Goal: Task Accomplishment & Management: Manage account settings

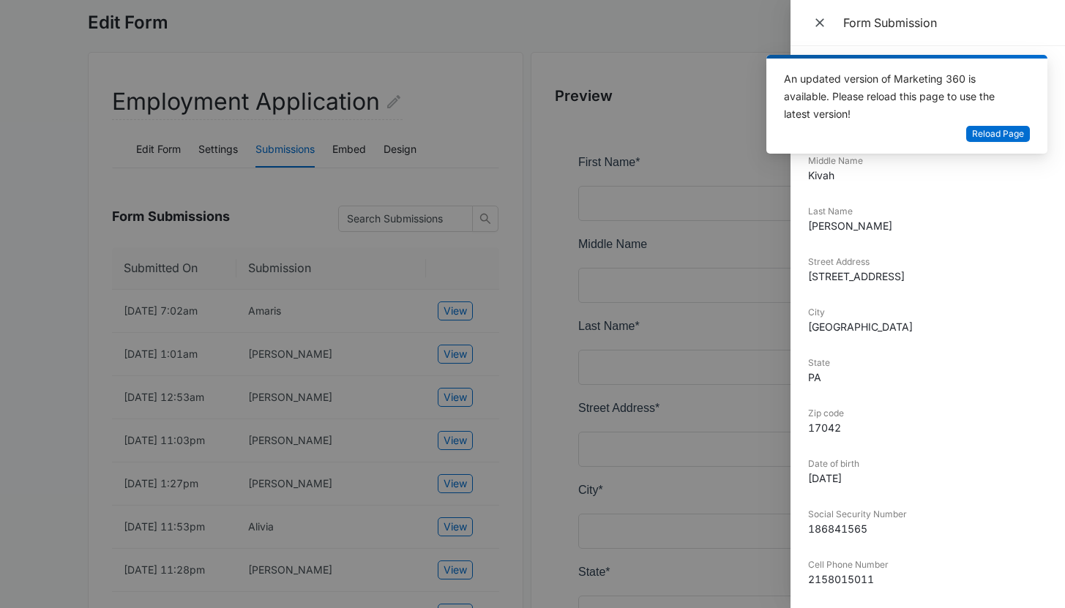
scroll to position [122, 0]
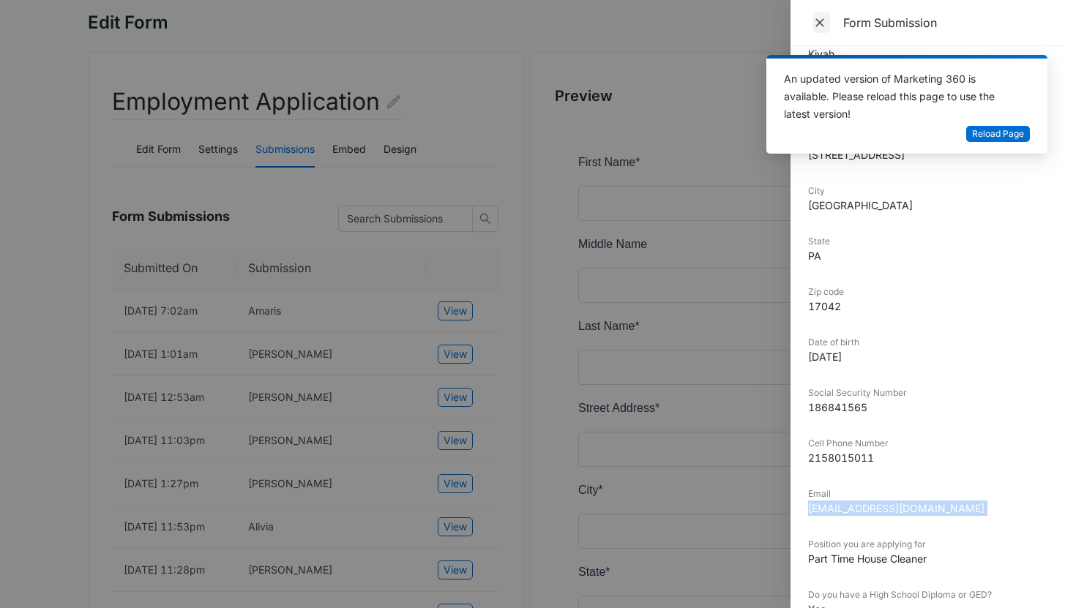
click at [827, 20] on span "Close" at bounding box center [822, 22] width 18 height 21
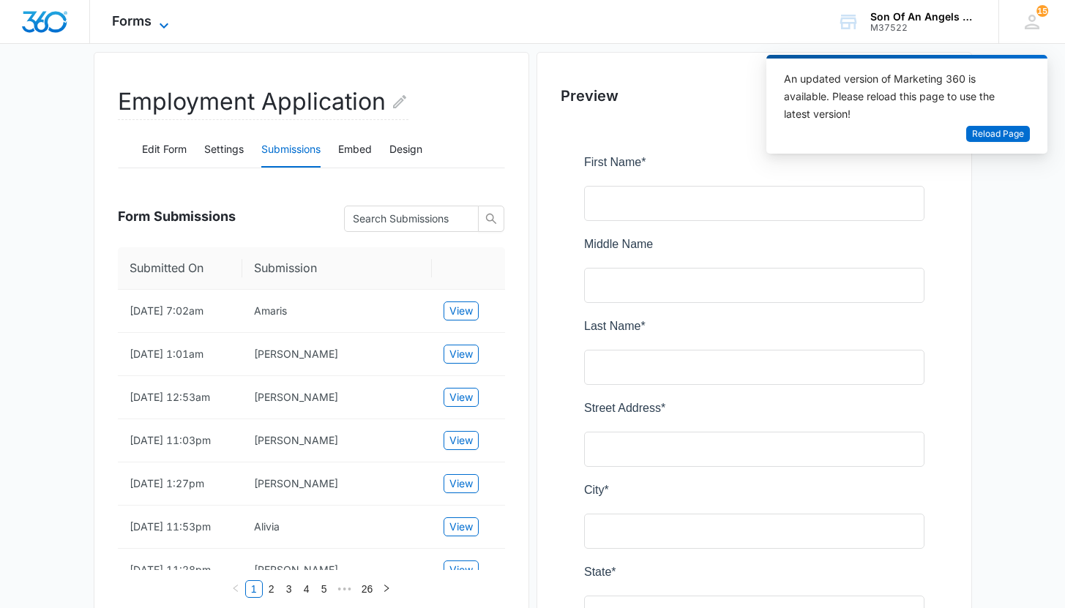
click at [144, 17] on span "Forms" at bounding box center [132, 20] width 40 height 15
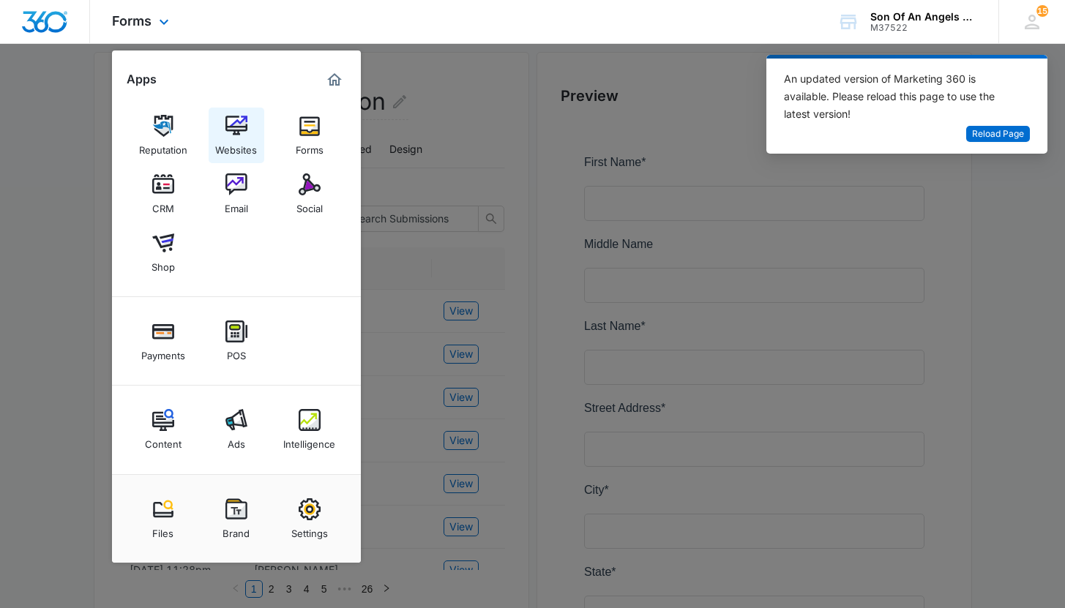
click at [247, 138] on div "Websites" at bounding box center [236, 146] width 42 height 19
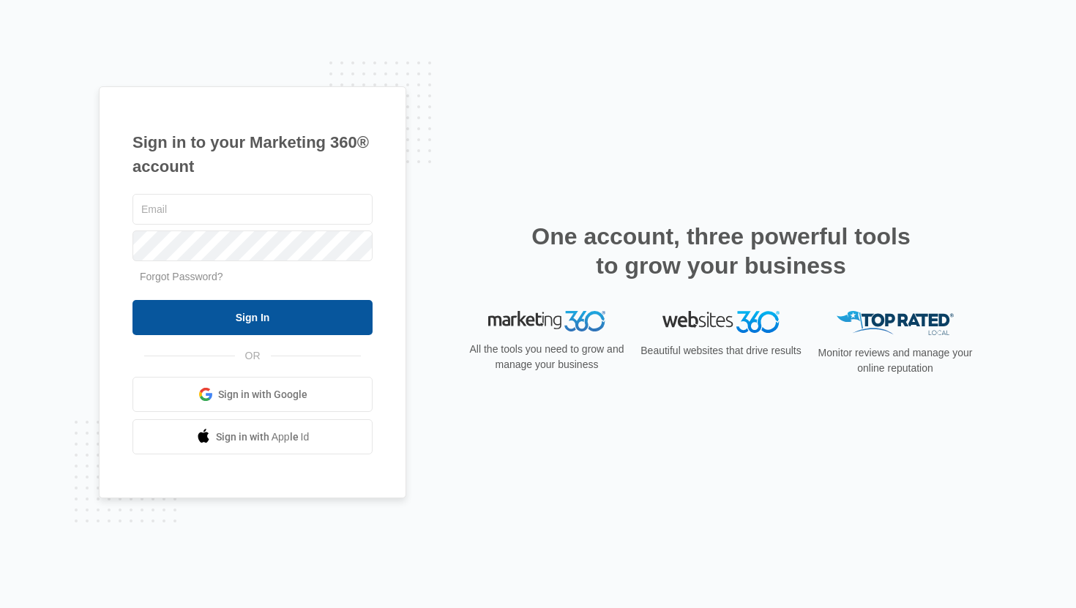
type input "nicole@soaacleaningservices.com"
click at [296, 319] on input "Sign In" at bounding box center [253, 317] width 240 height 35
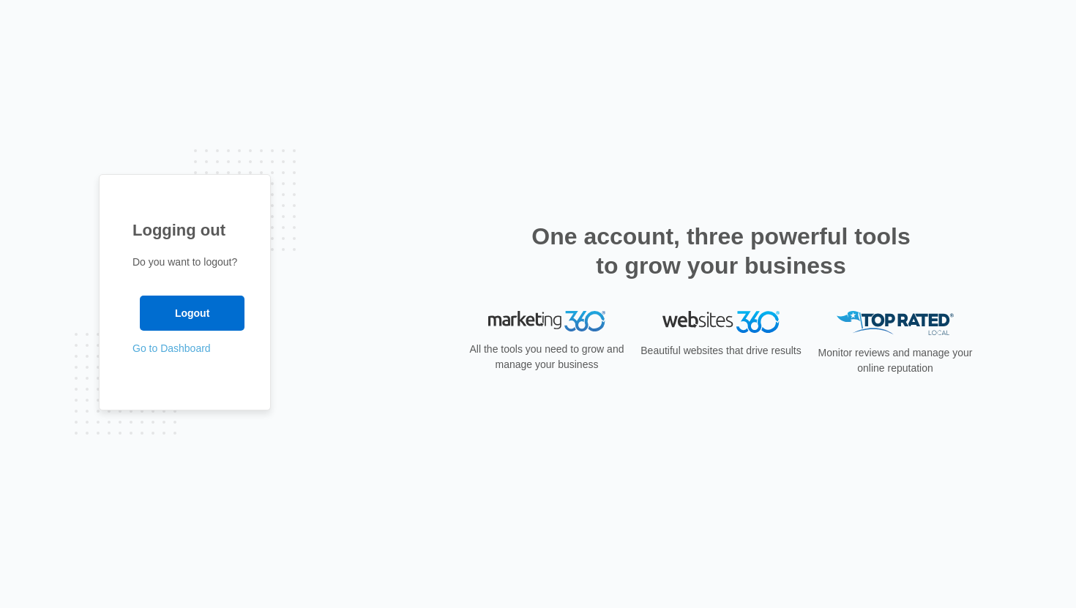
click at [187, 351] on link "Go to Dashboard" at bounding box center [172, 349] width 78 height 12
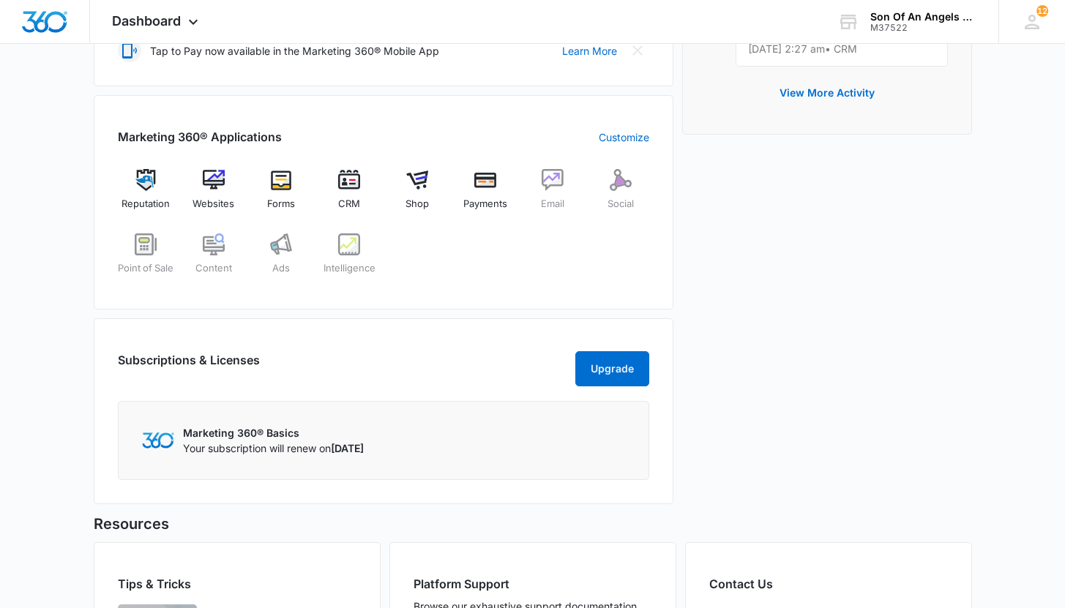
scroll to position [419, 0]
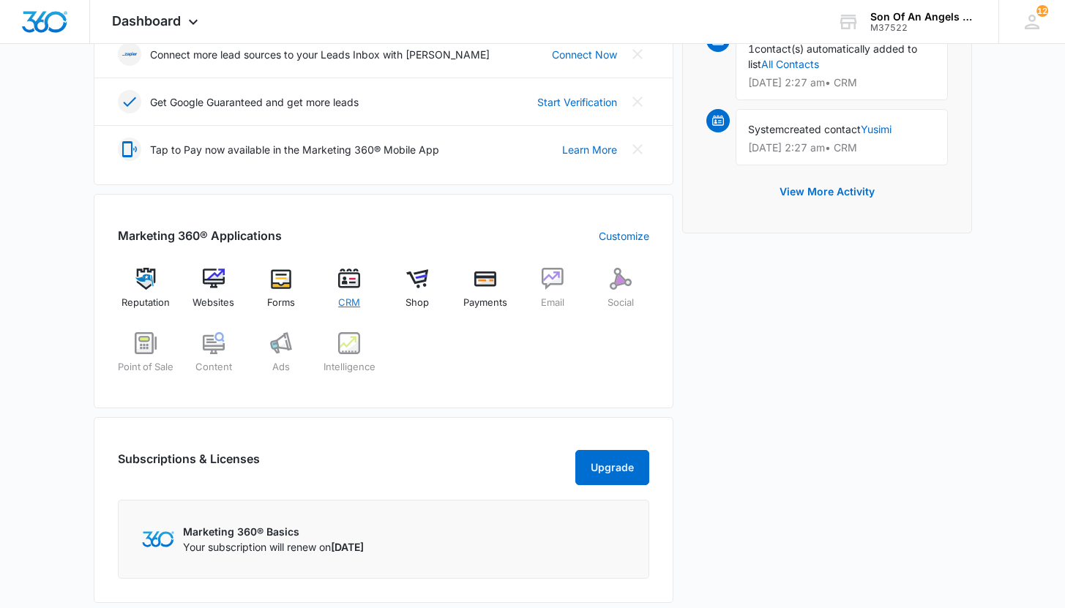
click at [346, 292] on div "CRM" at bounding box center [349, 294] width 56 height 52
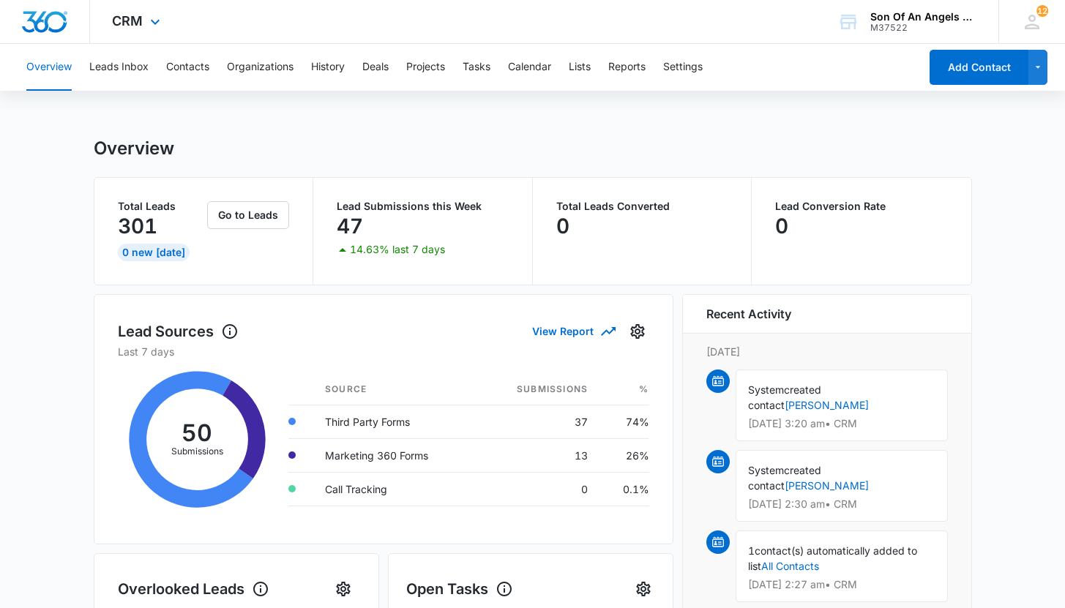
click at [144, 29] on div "CRM Apps Reputation Websites Forms CRM Email Social Shop Payments POS Content A…" at bounding box center [138, 21] width 96 height 43
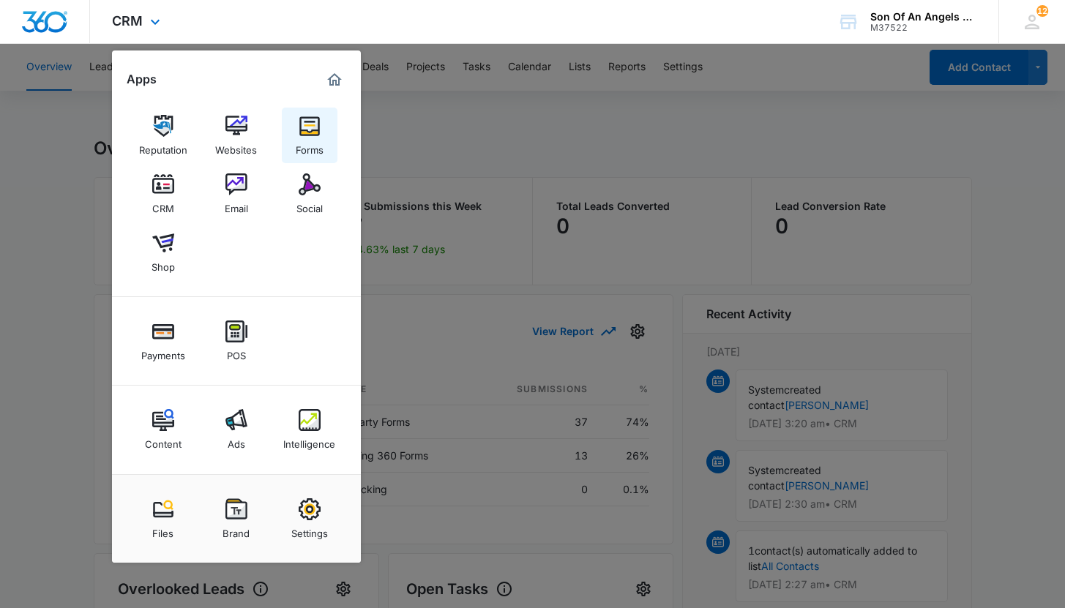
click at [293, 143] on link "Forms" at bounding box center [310, 136] width 56 height 56
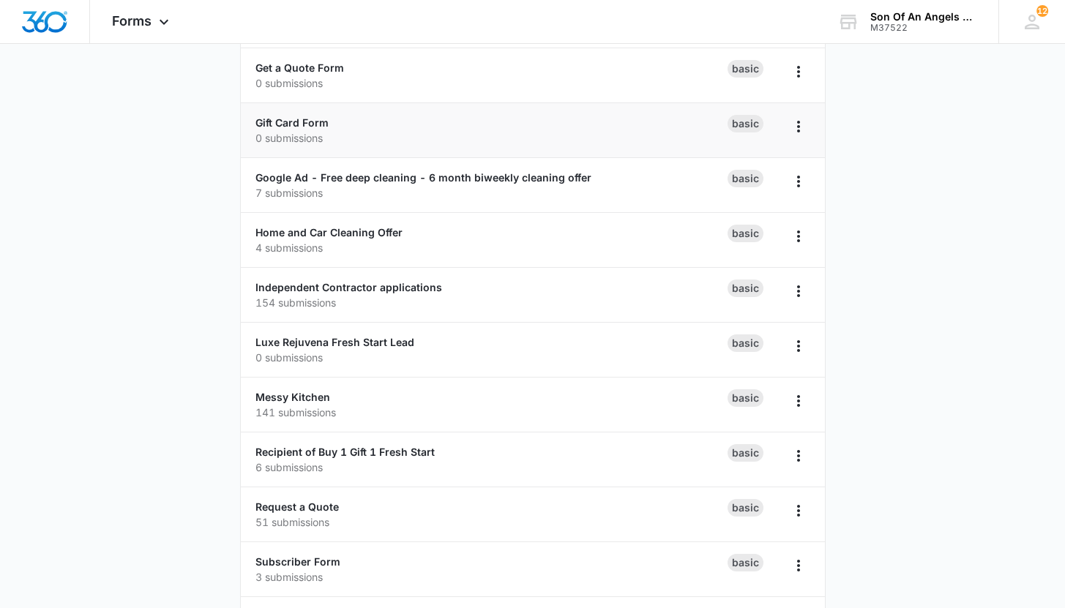
scroll to position [801, 0]
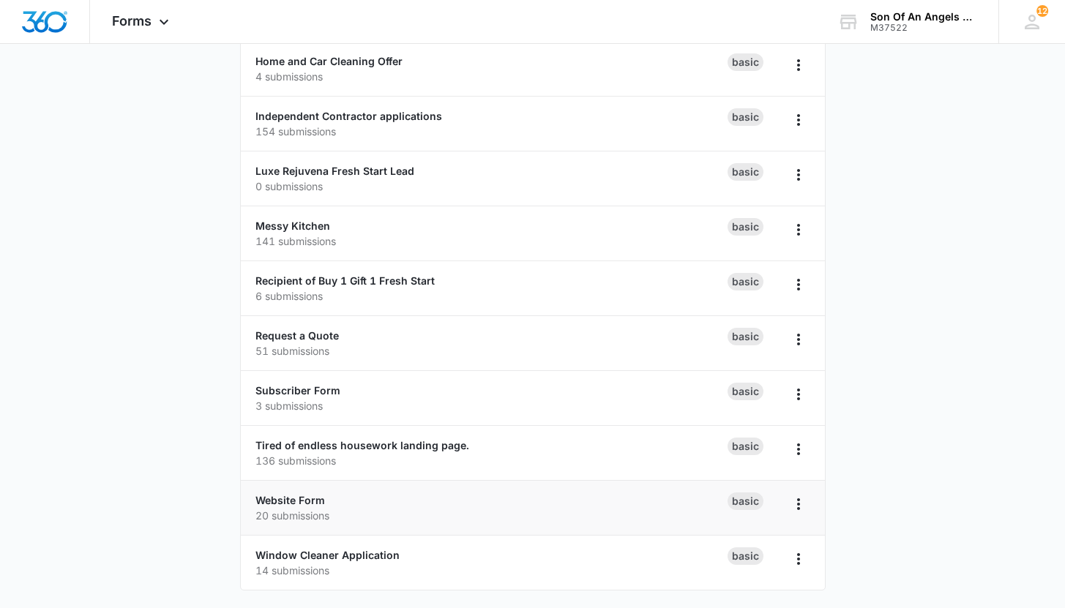
click at [418, 503] on div "Website Form 20 submissions" at bounding box center [492, 508] width 472 height 31
click at [290, 499] on link "Website Form" at bounding box center [291, 500] width 70 height 12
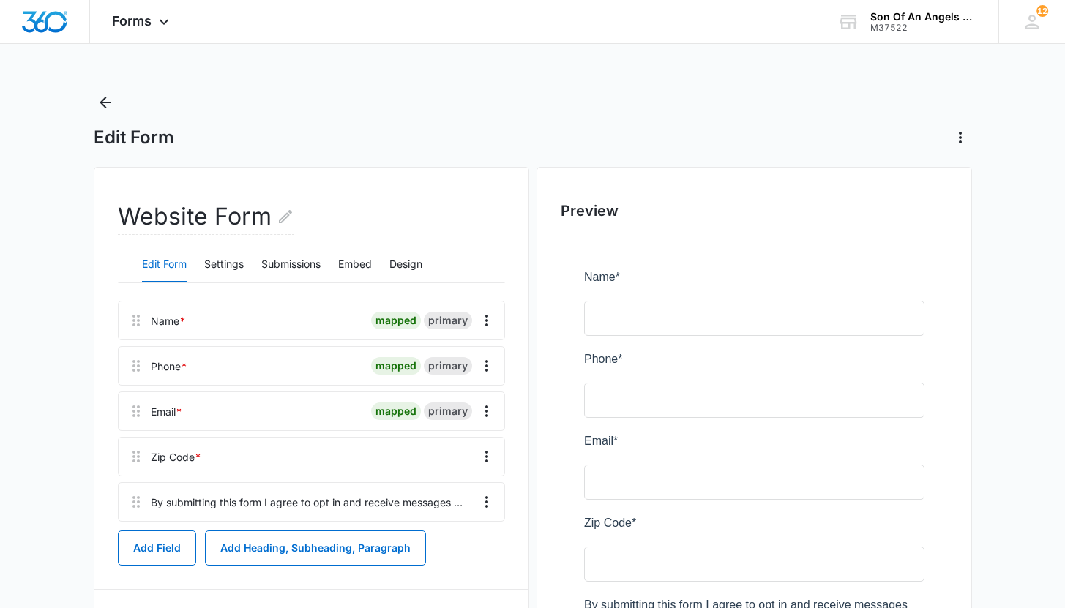
click at [204, 255] on div "Edit Form Settings Submissions Embed Design" at bounding box center [311, 265] width 387 height 37
click at [226, 259] on button "Settings" at bounding box center [224, 264] width 40 height 35
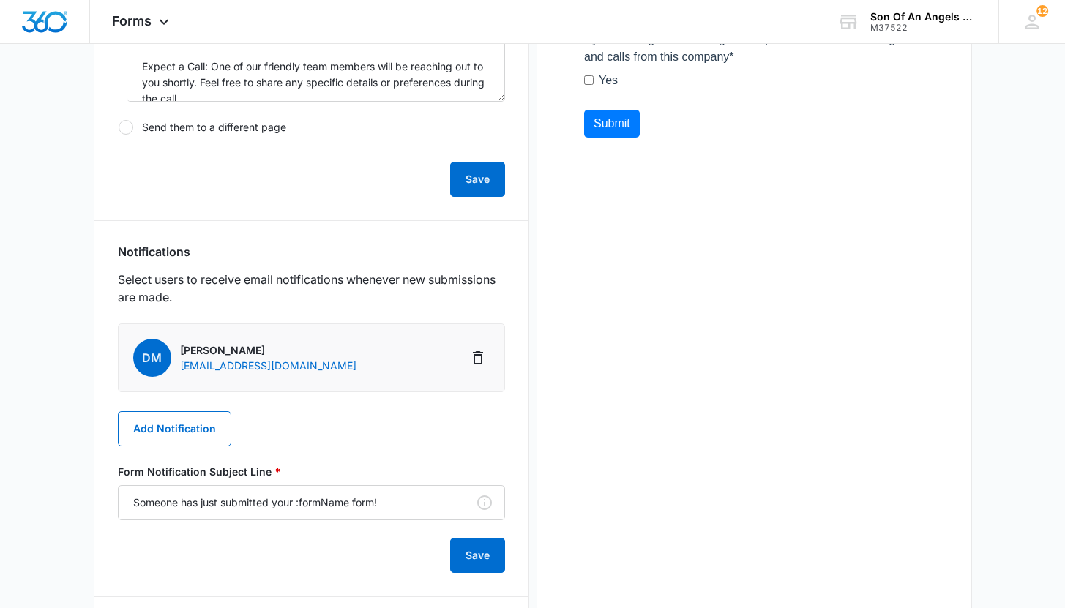
scroll to position [589, 0]
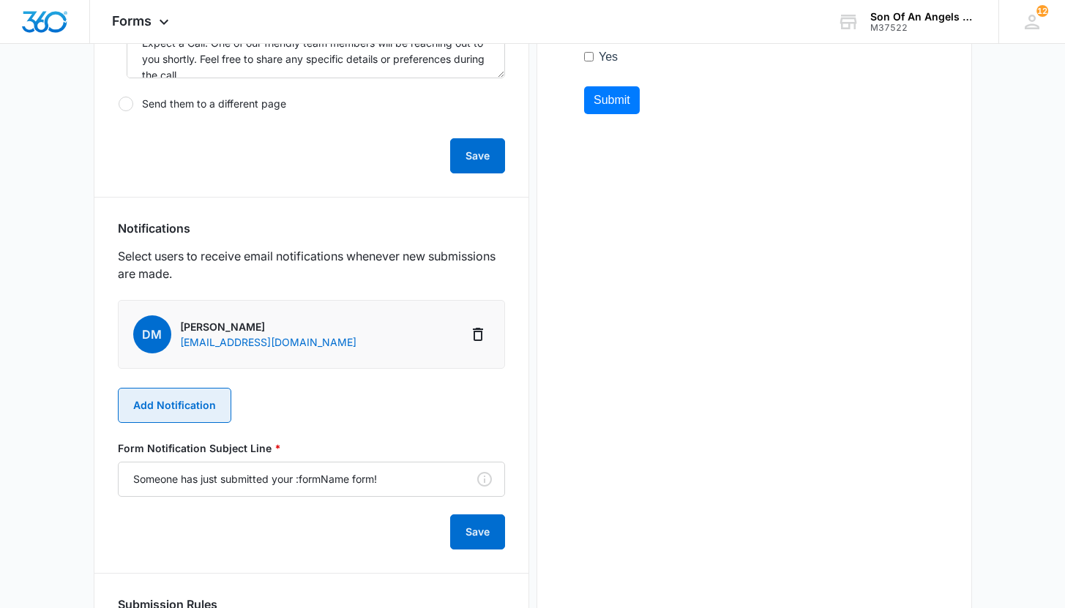
click at [225, 413] on button "Add Notification" at bounding box center [174, 405] width 113 height 35
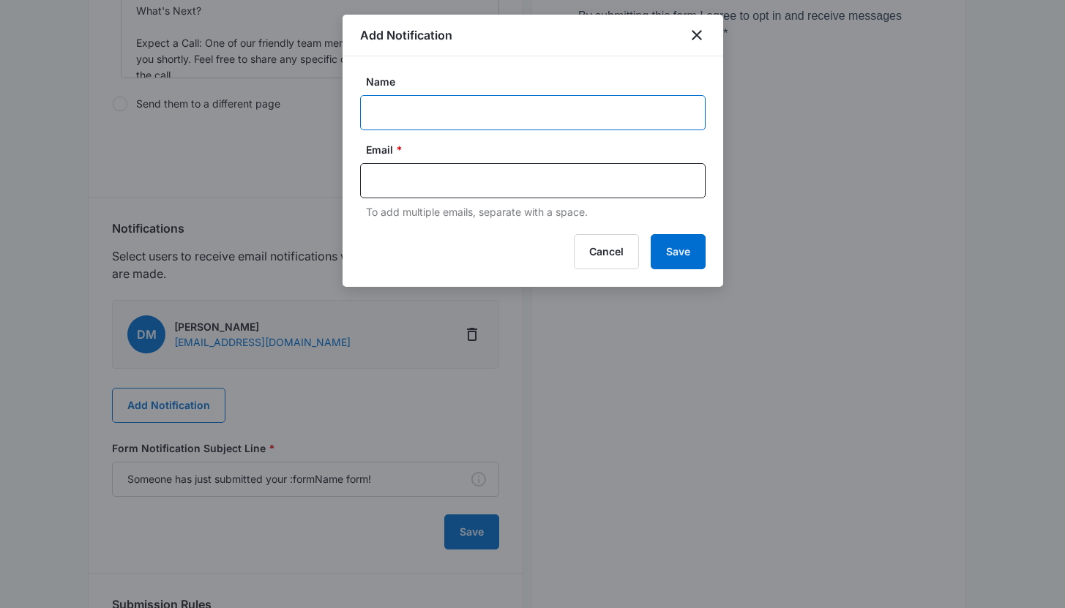
click at [417, 108] on input "Name" at bounding box center [533, 112] width 346 height 35
type input "n"
type input "[PERSON_NAME]"
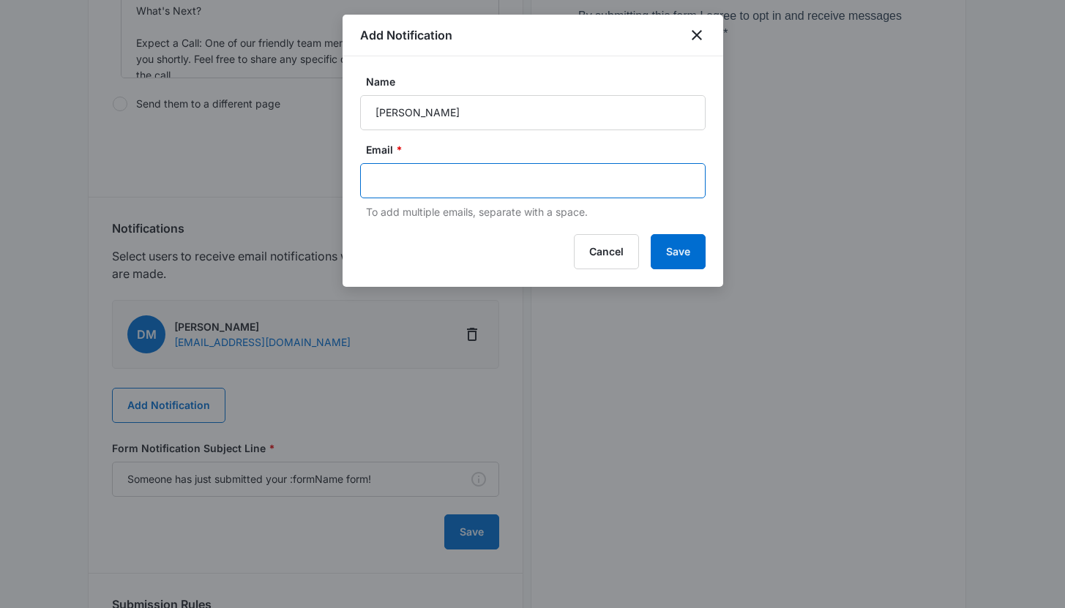
click at [412, 180] on input "text" at bounding box center [535, 181] width 318 height 22
type input "[PERSON_NAME]"
click at [456, 184] on icon "Remove" at bounding box center [461, 181] width 11 height 11
click at [462, 180] on input "text" at bounding box center [535, 181] width 318 height 22
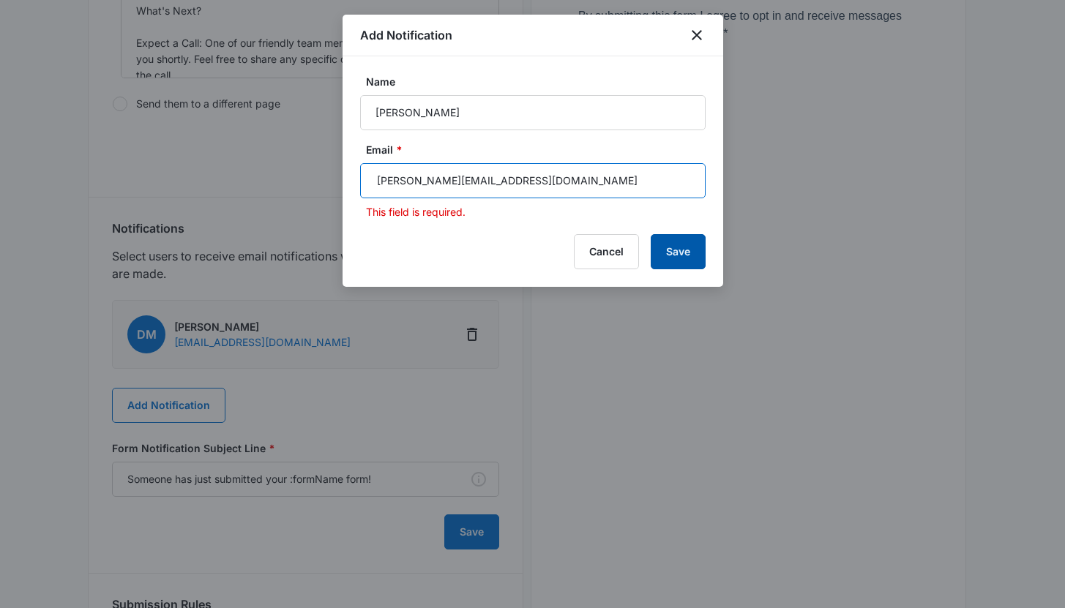
type input "[PERSON_NAME][EMAIL_ADDRESS][DOMAIN_NAME]"
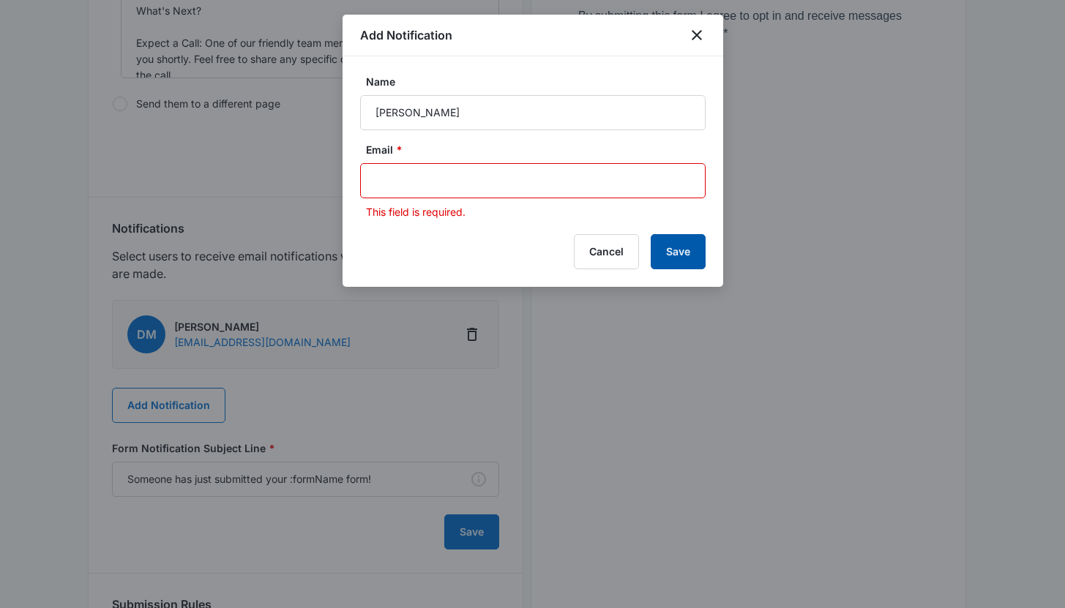
click at [688, 250] on button "Save" at bounding box center [678, 251] width 55 height 35
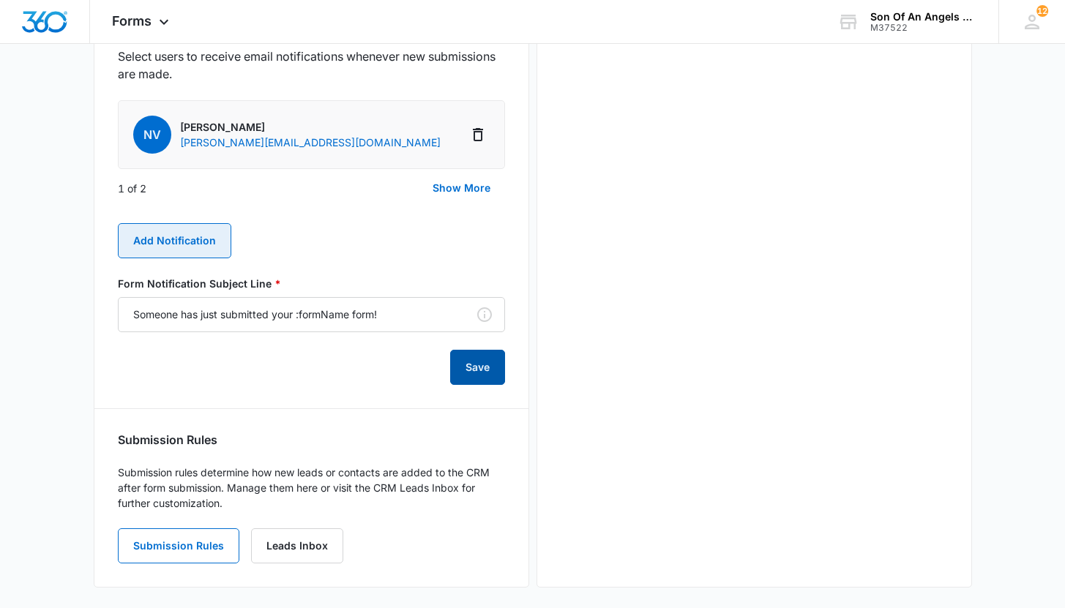
scroll to position [798, 0]
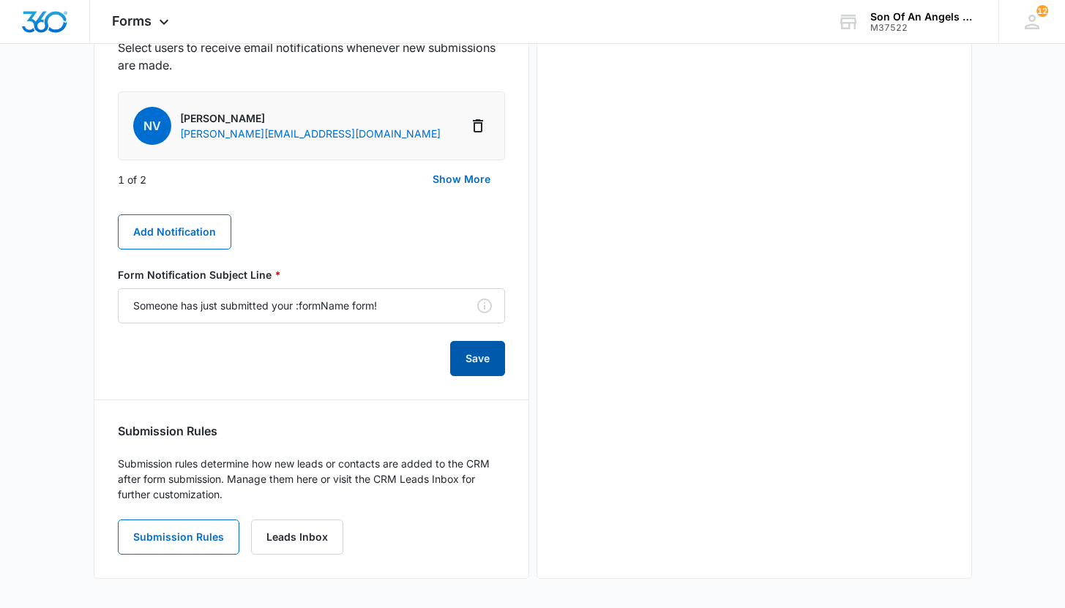
click at [478, 374] on button "Save" at bounding box center [477, 358] width 55 height 35
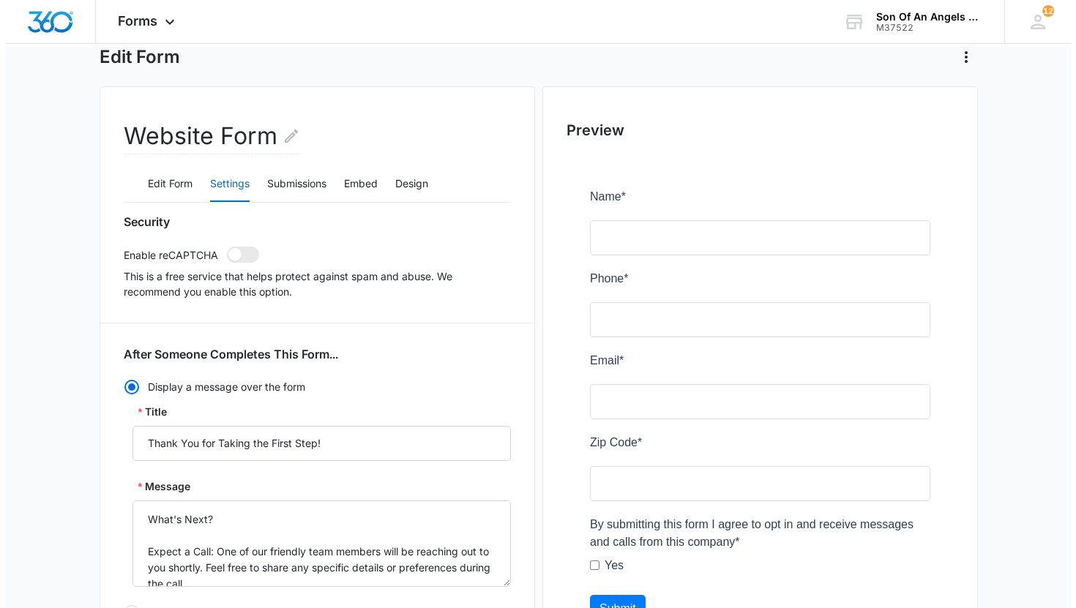
scroll to position [0, 0]
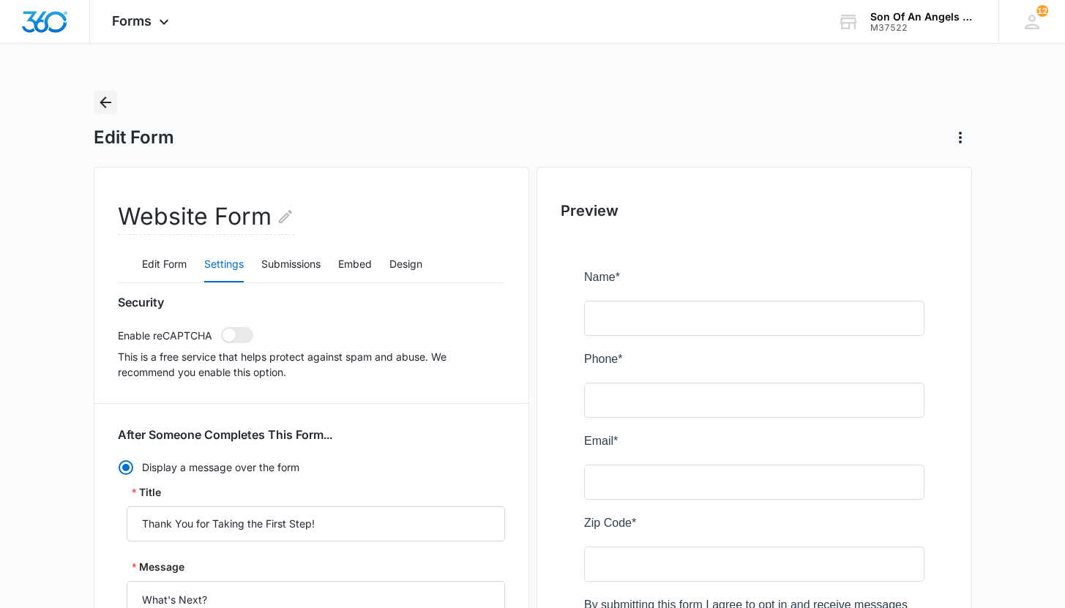
click at [113, 107] on icon "Back" at bounding box center [106, 103] width 18 height 18
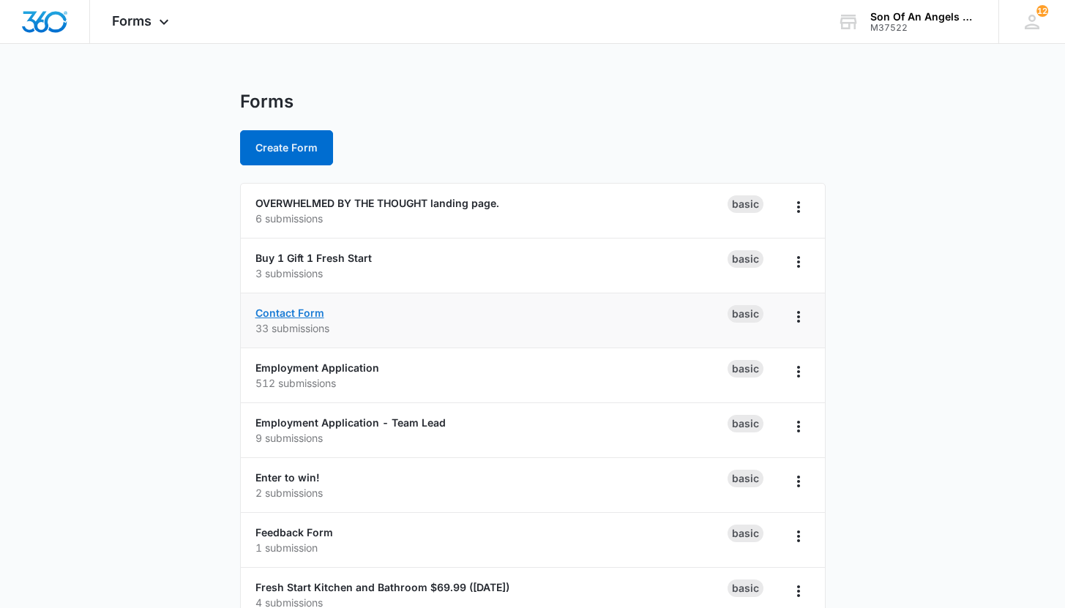
click at [299, 313] on link "Contact Form" at bounding box center [290, 313] width 69 height 12
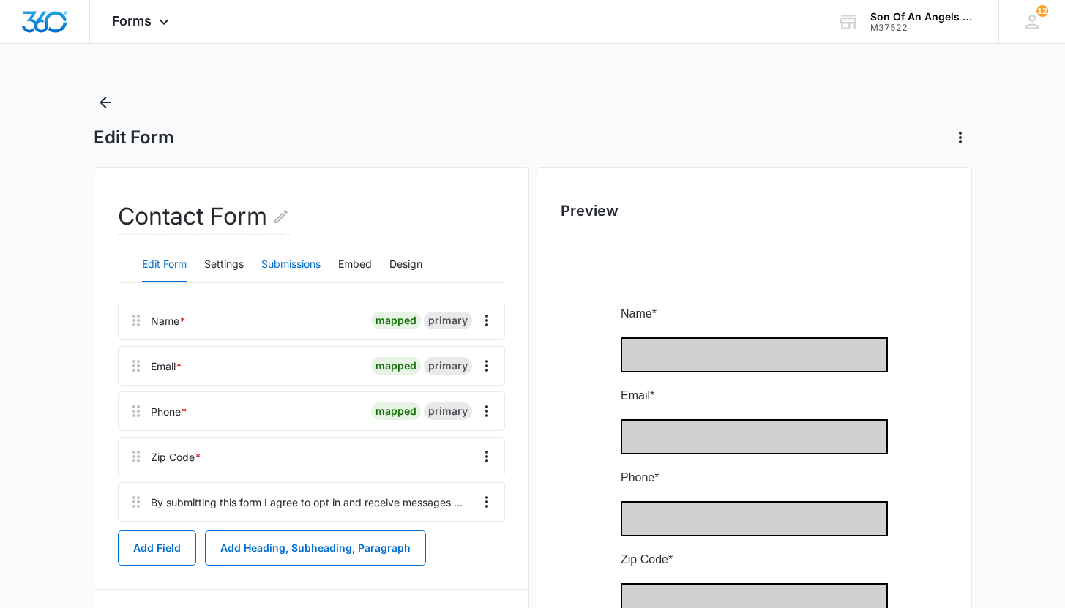
click at [295, 256] on button "Submissions" at bounding box center [290, 264] width 59 height 35
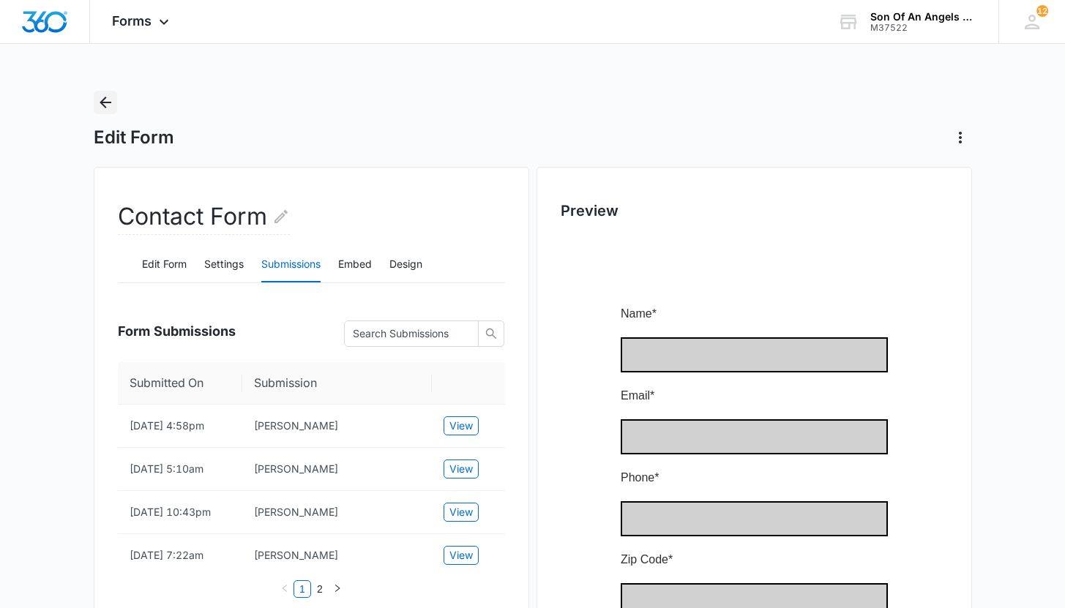
click at [107, 109] on icon "Back" at bounding box center [106, 103] width 18 height 18
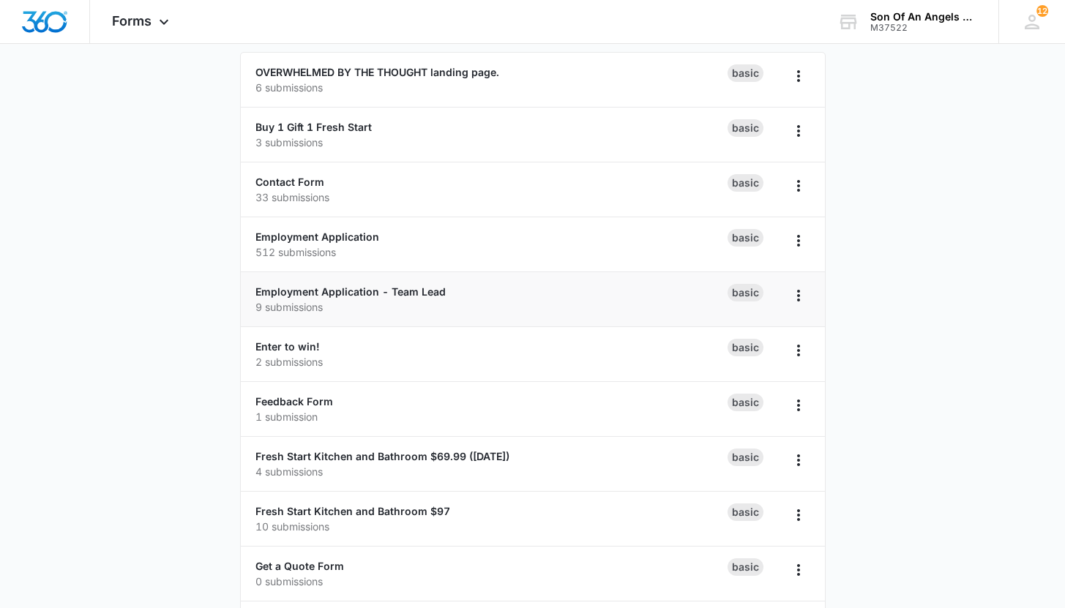
scroll to position [267, 0]
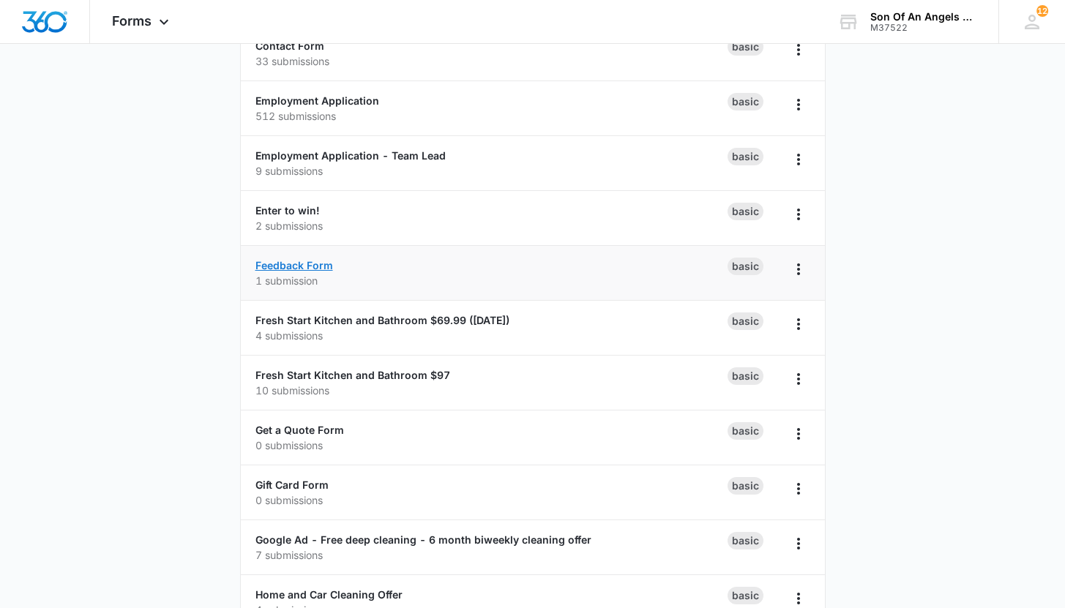
click at [272, 265] on link "Feedback Form" at bounding box center [295, 265] width 78 height 12
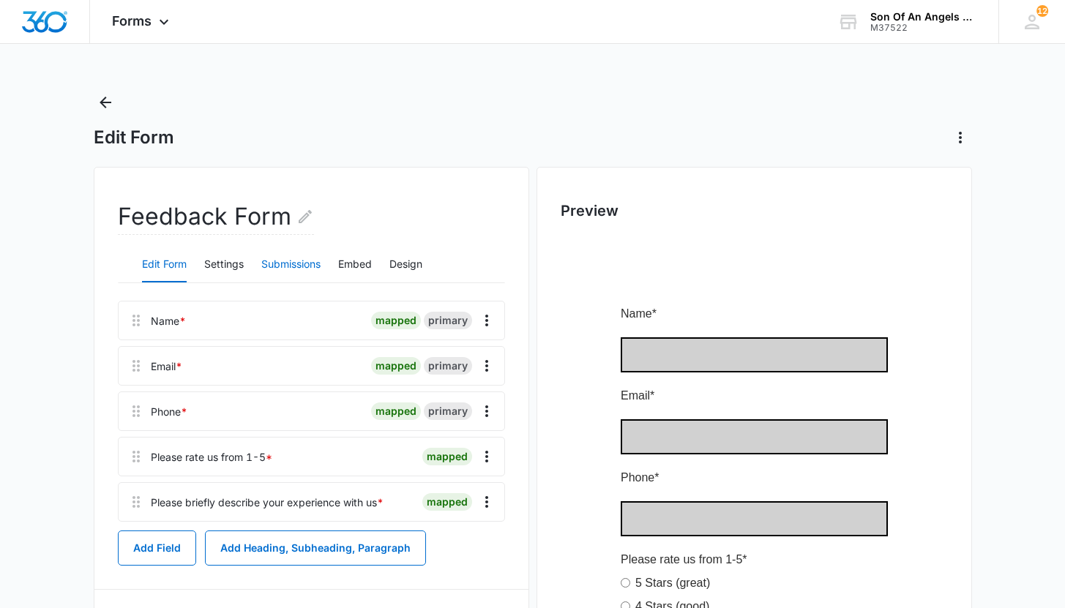
click at [294, 268] on button "Submissions" at bounding box center [290, 264] width 59 height 35
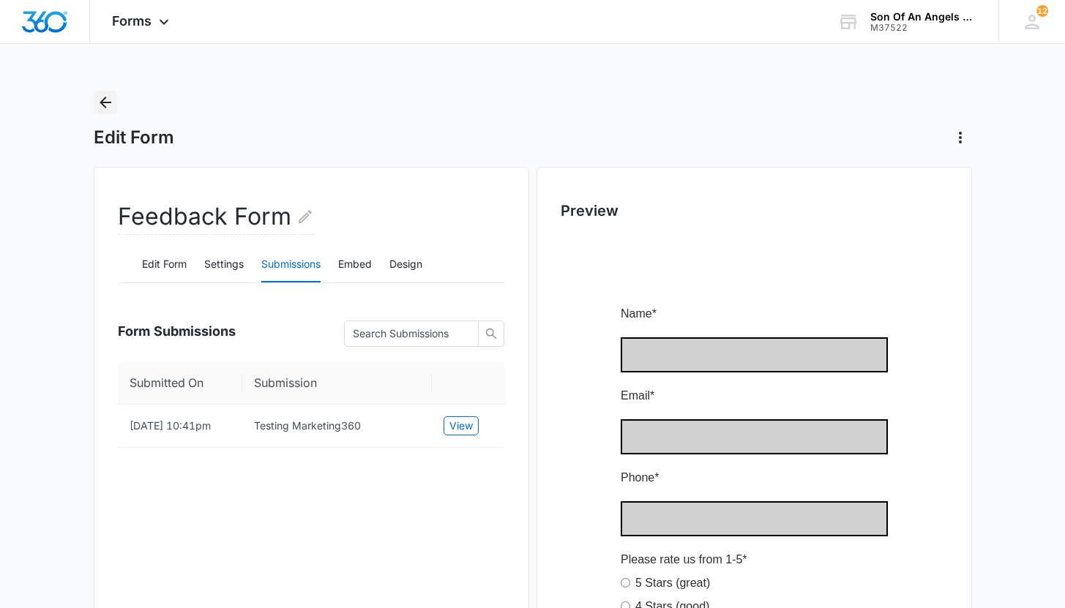
click at [104, 101] on icon "Back" at bounding box center [106, 103] width 18 height 18
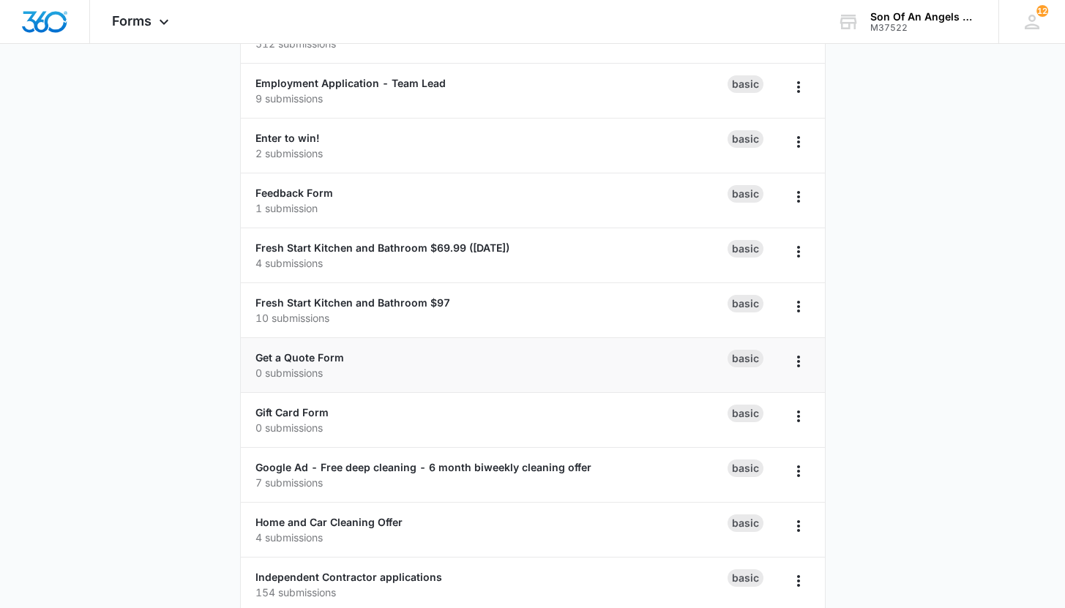
scroll to position [387, 0]
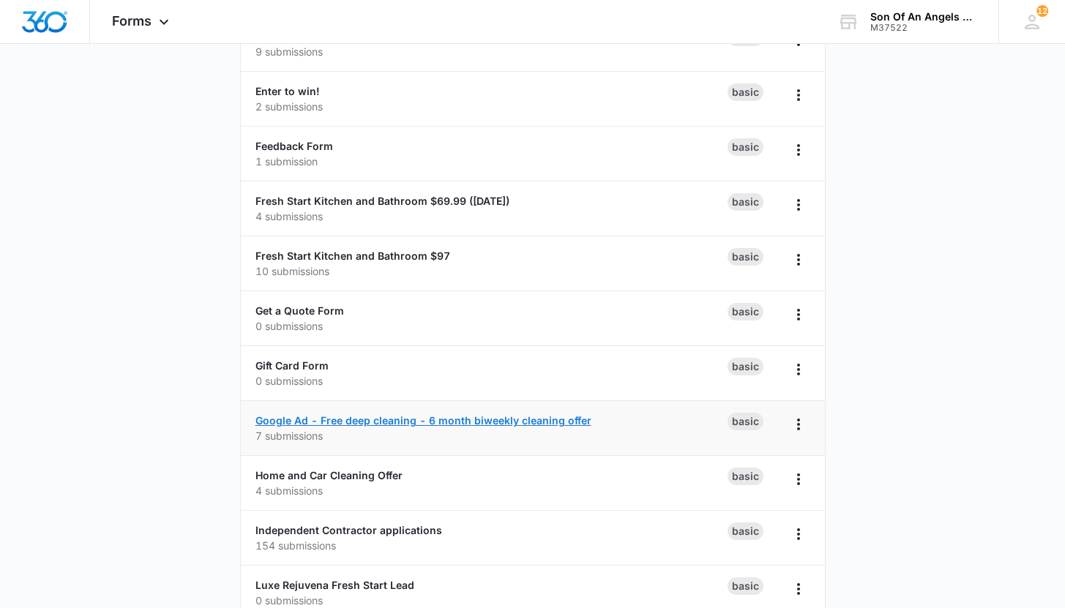
click at [441, 422] on link "Google Ad - Free deep cleaning - 6 month biweekly cleaning offer" at bounding box center [424, 420] width 336 height 12
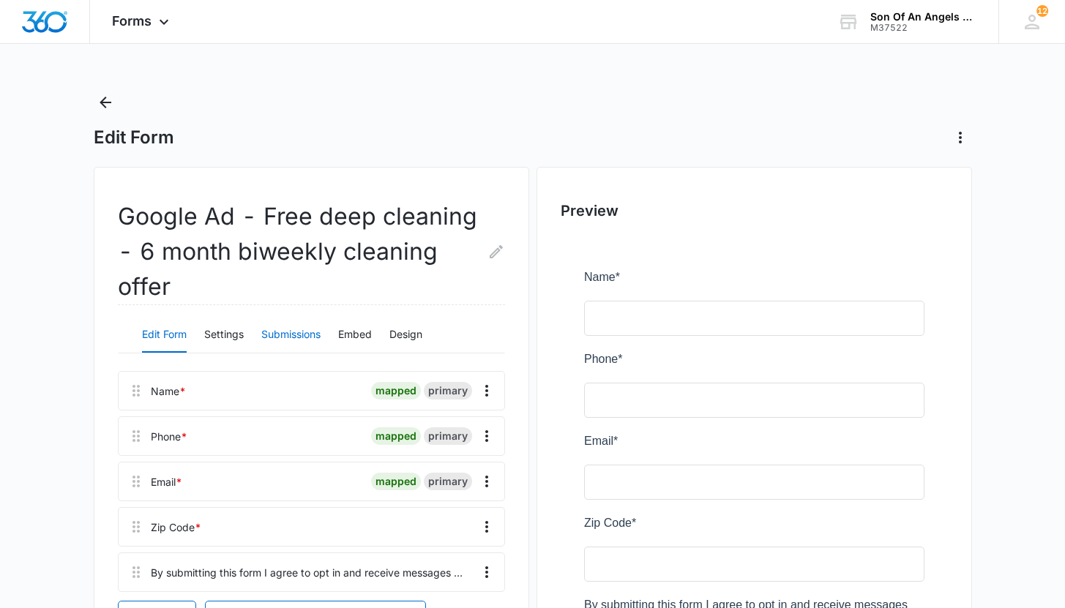
click at [279, 326] on button "Submissions" at bounding box center [290, 335] width 59 height 35
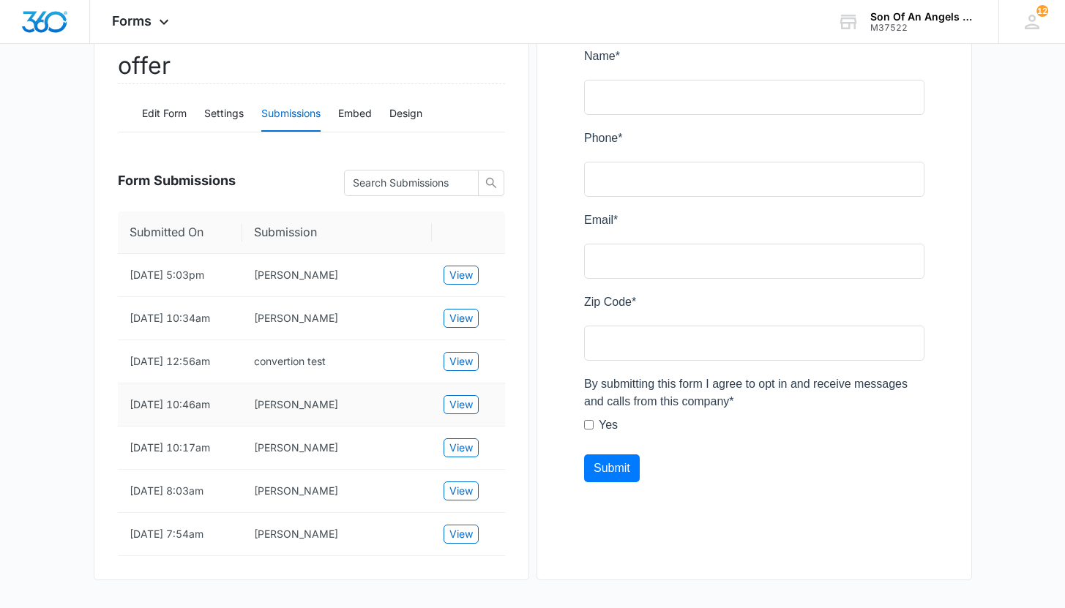
scroll to position [223, 0]
click at [233, 124] on button "Settings" at bounding box center [224, 112] width 40 height 35
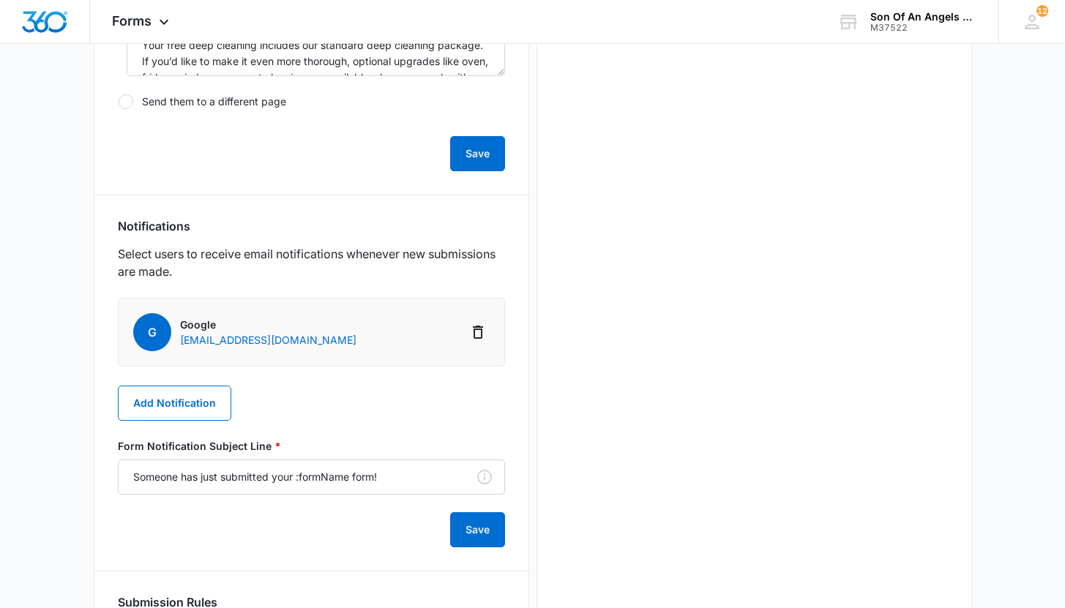
scroll to position [655, 0]
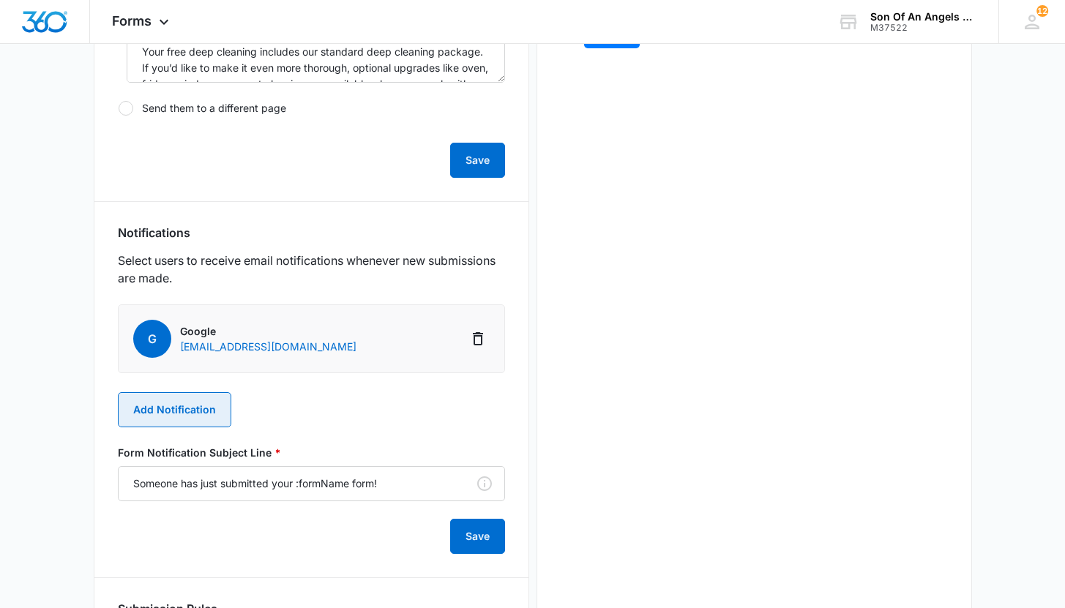
click at [212, 412] on button "Add Notification" at bounding box center [174, 409] width 113 height 35
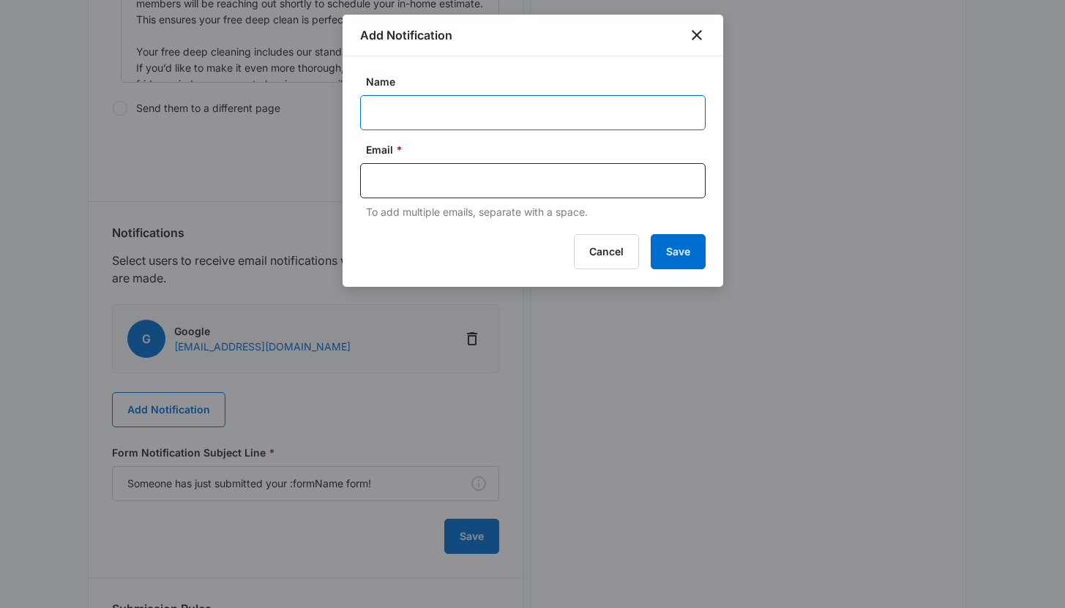
click at [442, 121] on input "Name" at bounding box center [533, 112] width 346 height 35
type input "n"
type input "[PERSON_NAME]"
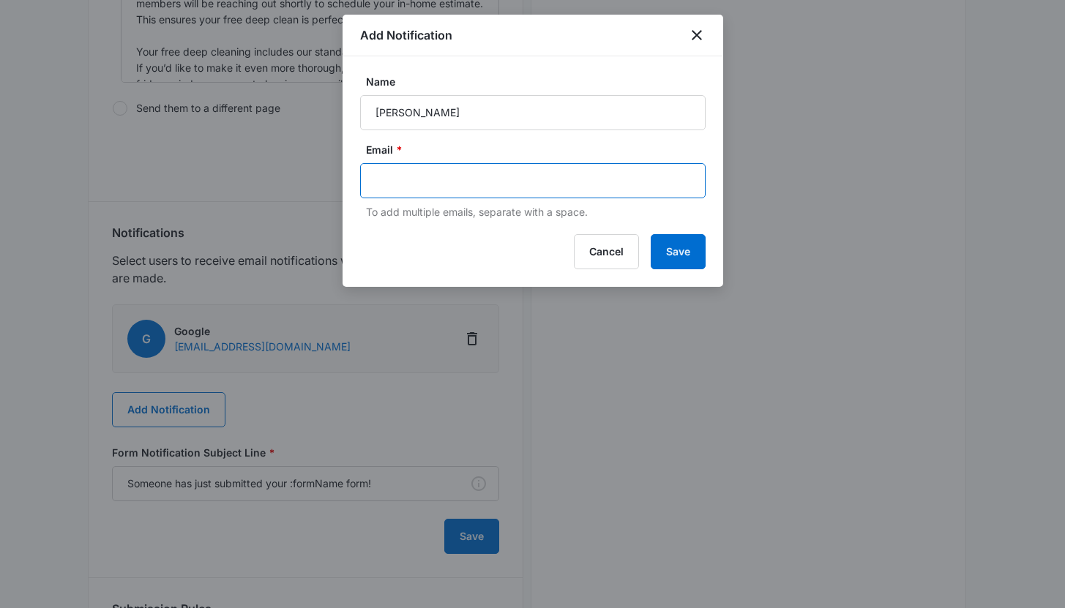
drag, startPoint x: 423, startPoint y: 179, endPoint x: 430, endPoint y: 183, distance: 7.5
click at [423, 180] on input "text" at bounding box center [535, 181] width 318 height 22
type input "N"
type input "[PERSON_NAME][EMAIL_ADDRESS][DOMAIN_NAME]"
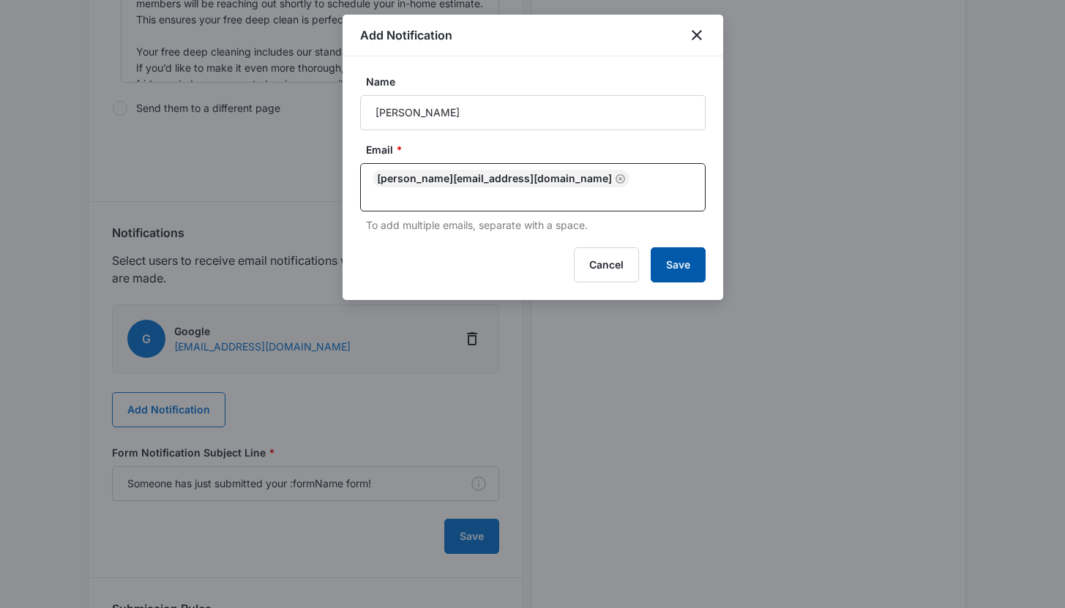
click at [688, 251] on button "Save" at bounding box center [678, 264] width 55 height 35
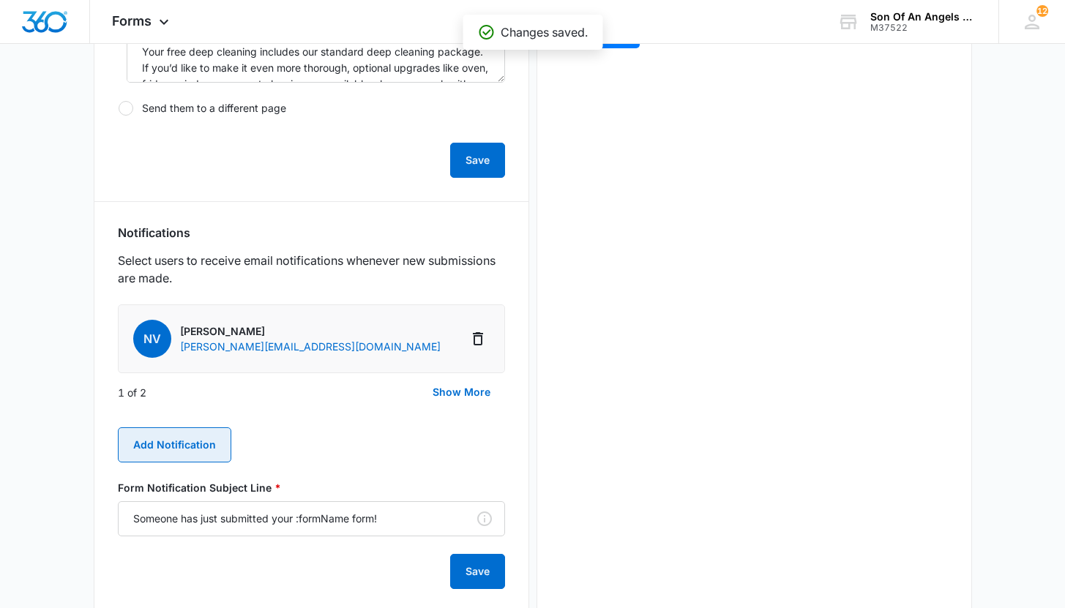
scroll to position [801, 0]
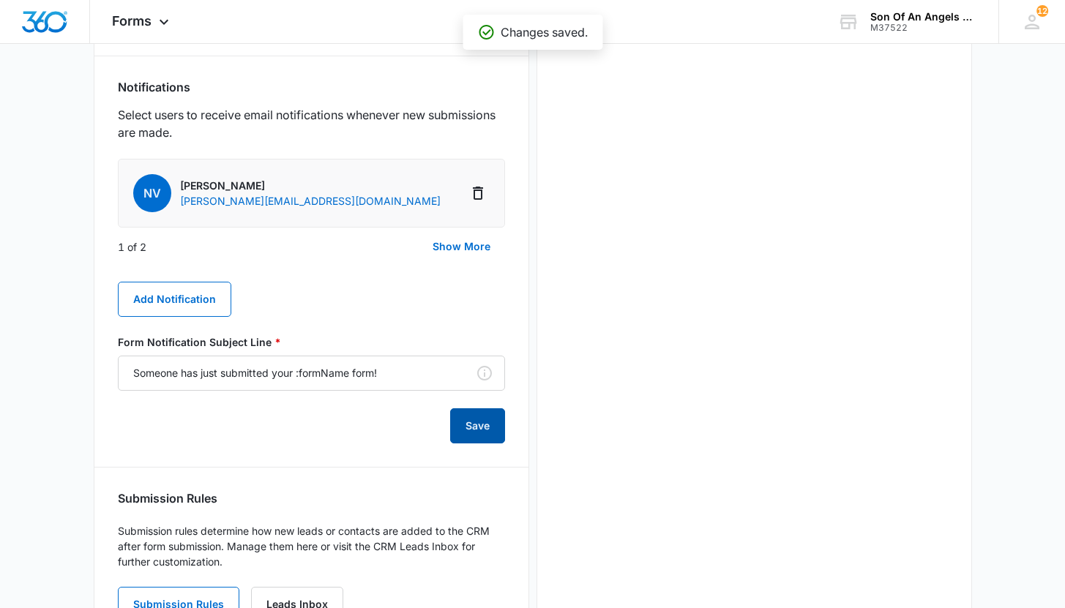
click at [472, 428] on button "Save" at bounding box center [477, 426] width 55 height 35
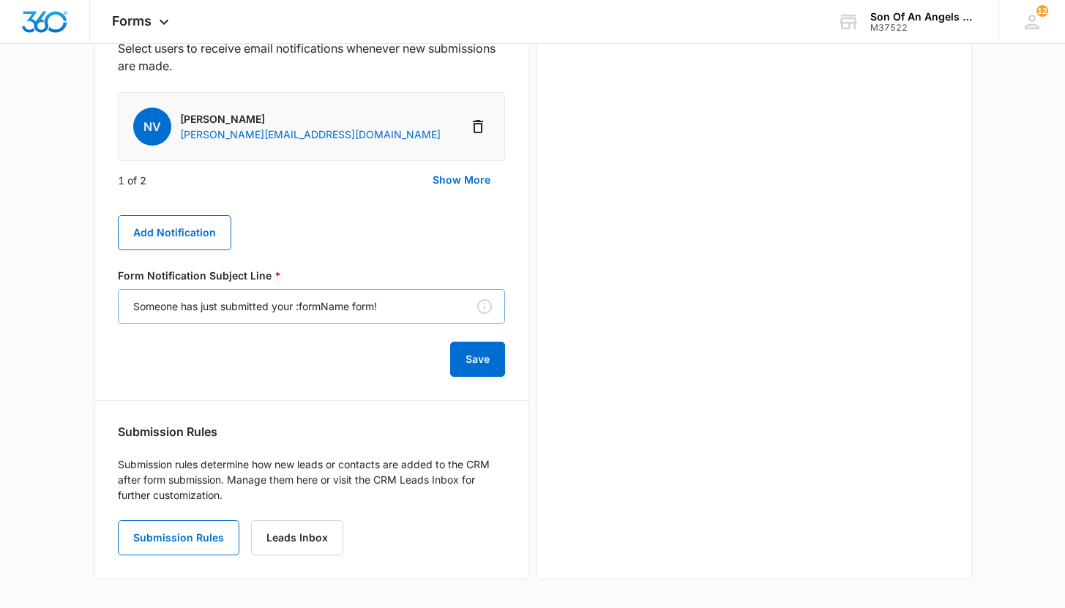
scroll to position [868, 0]
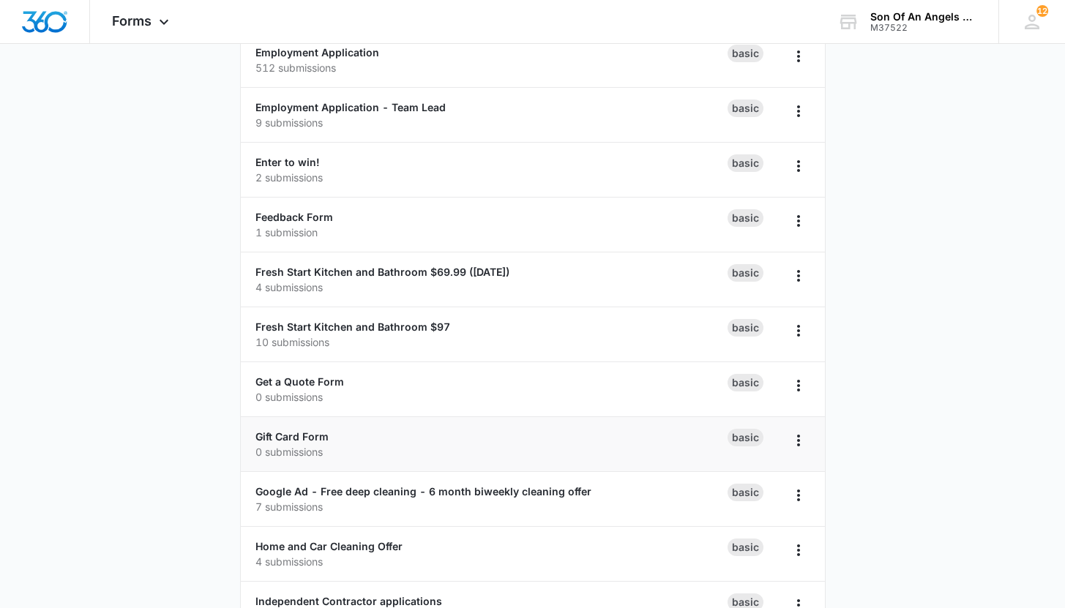
scroll to position [801, 0]
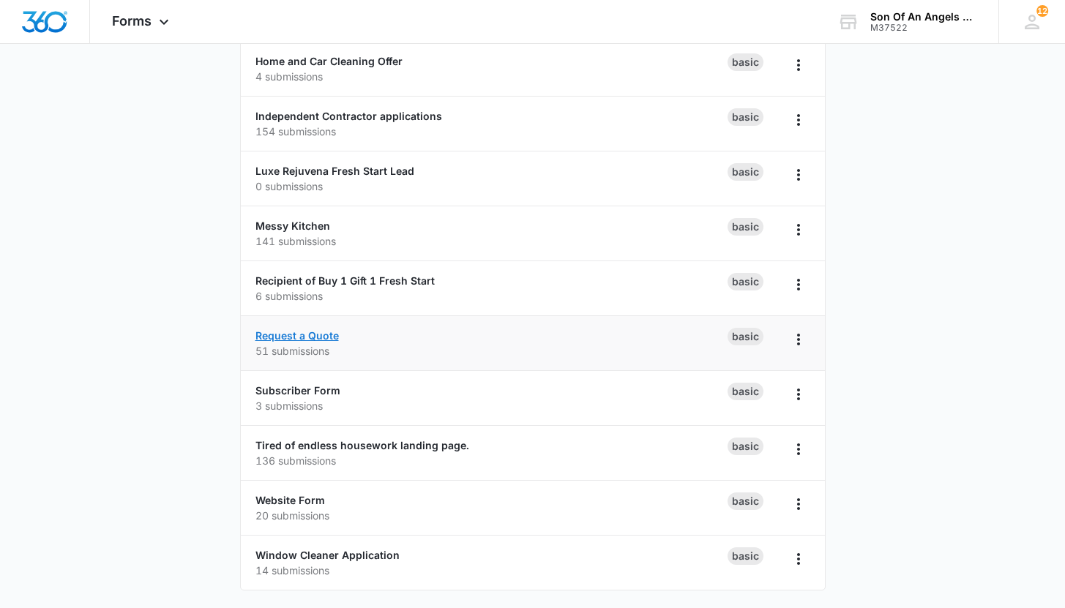
click at [316, 332] on link "Request a Quote" at bounding box center [297, 335] width 83 height 12
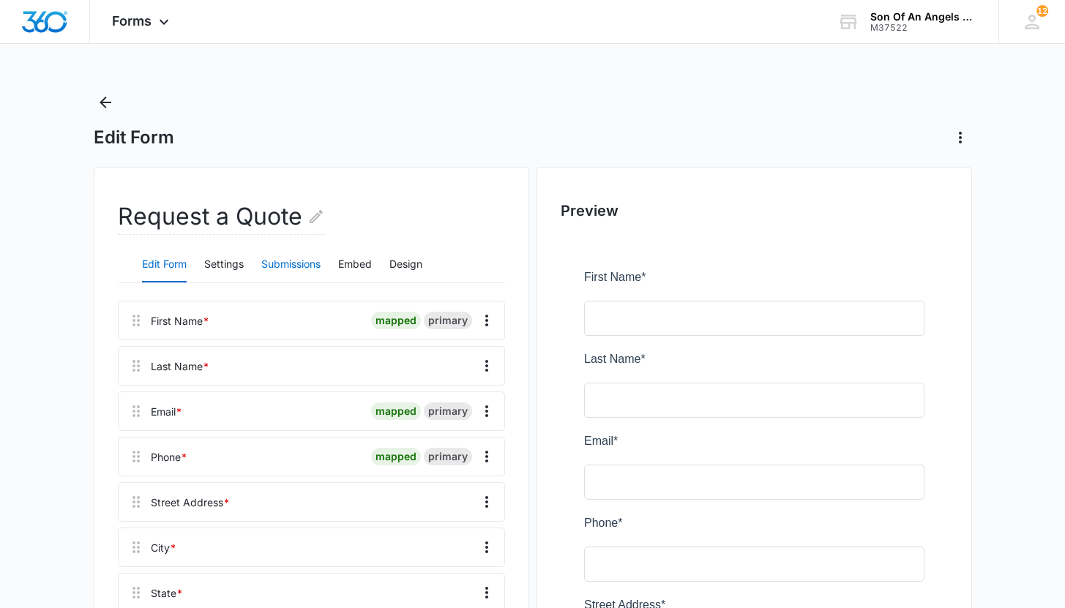
click at [275, 261] on button "Submissions" at bounding box center [290, 264] width 59 height 35
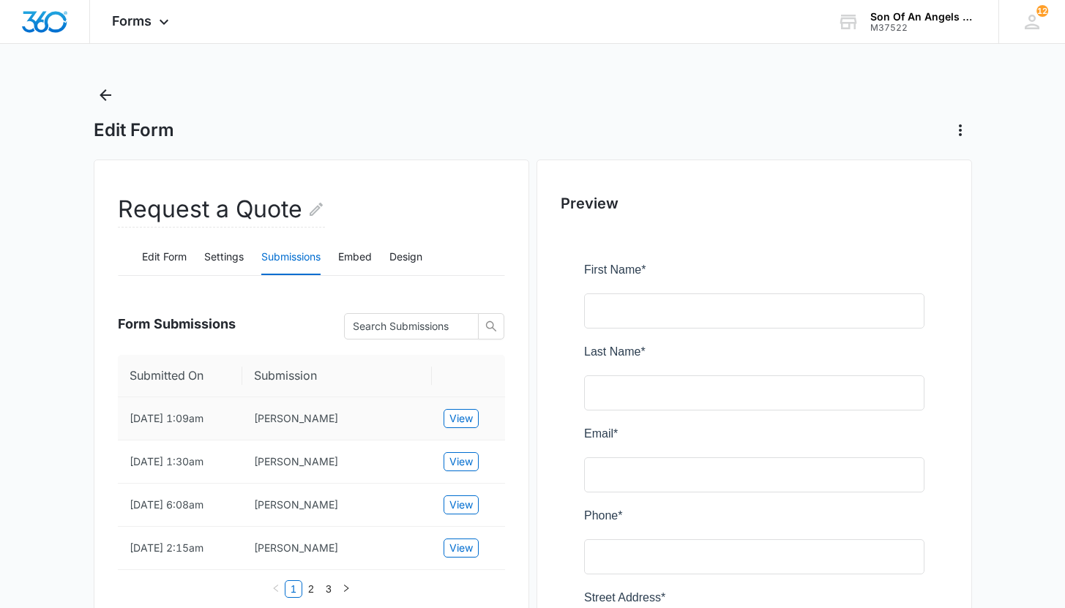
scroll to position [20, 0]
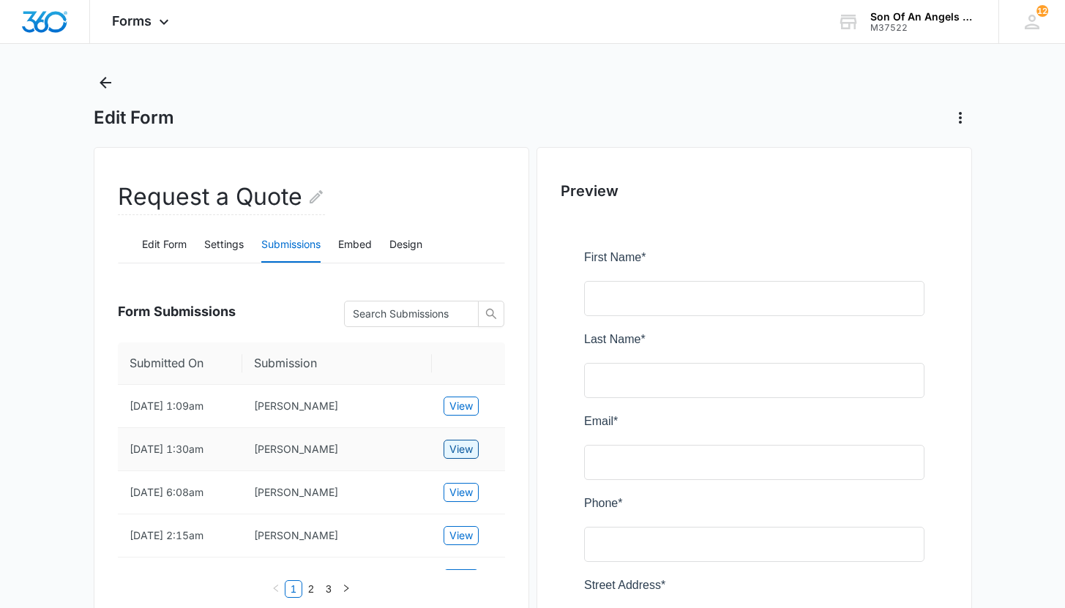
click at [467, 450] on span "View" at bounding box center [461, 450] width 23 height 16
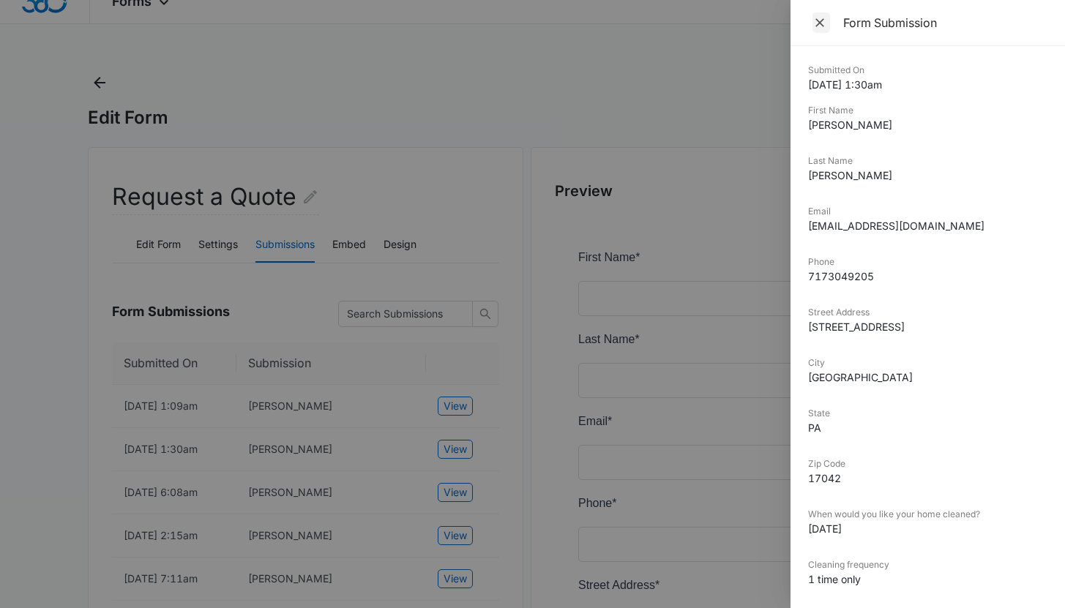
click at [828, 27] on span "Close" at bounding box center [822, 22] width 18 height 21
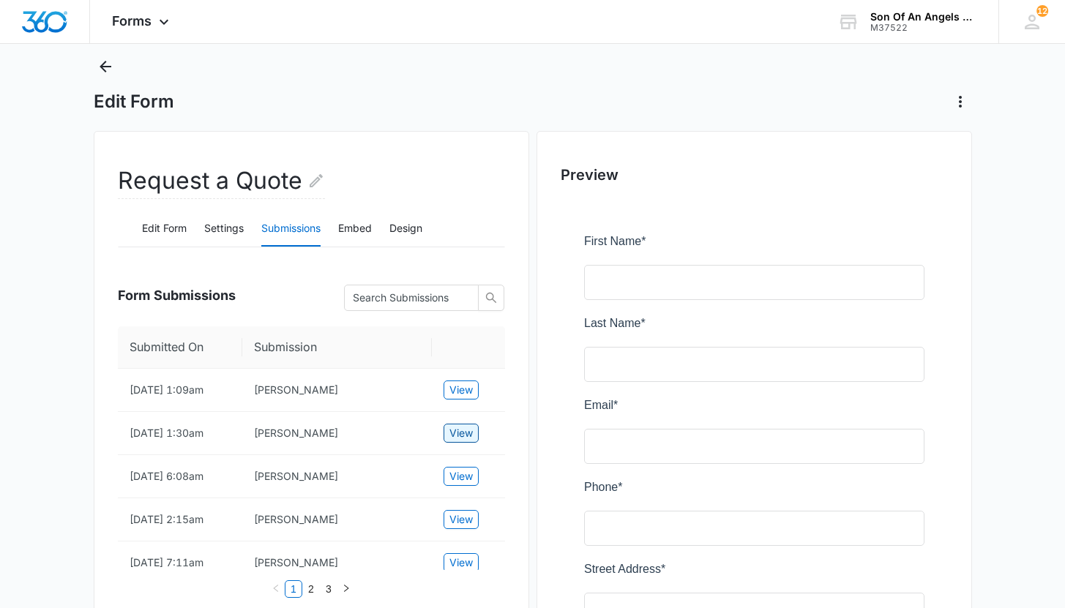
scroll to position [0, 0]
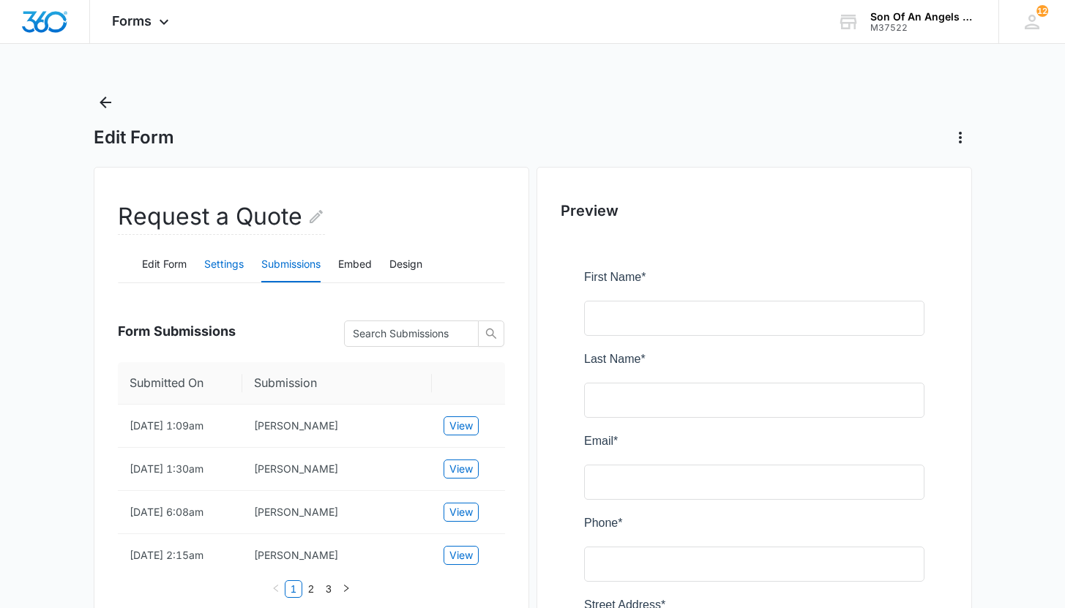
click at [231, 269] on button "Settings" at bounding box center [224, 264] width 40 height 35
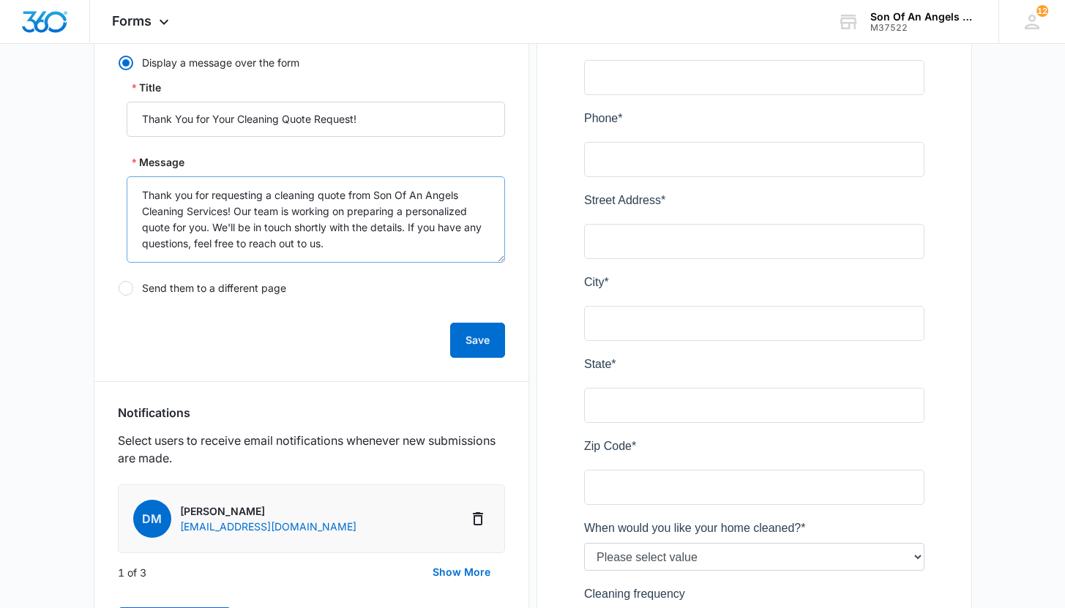
scroll to position [713, 0]
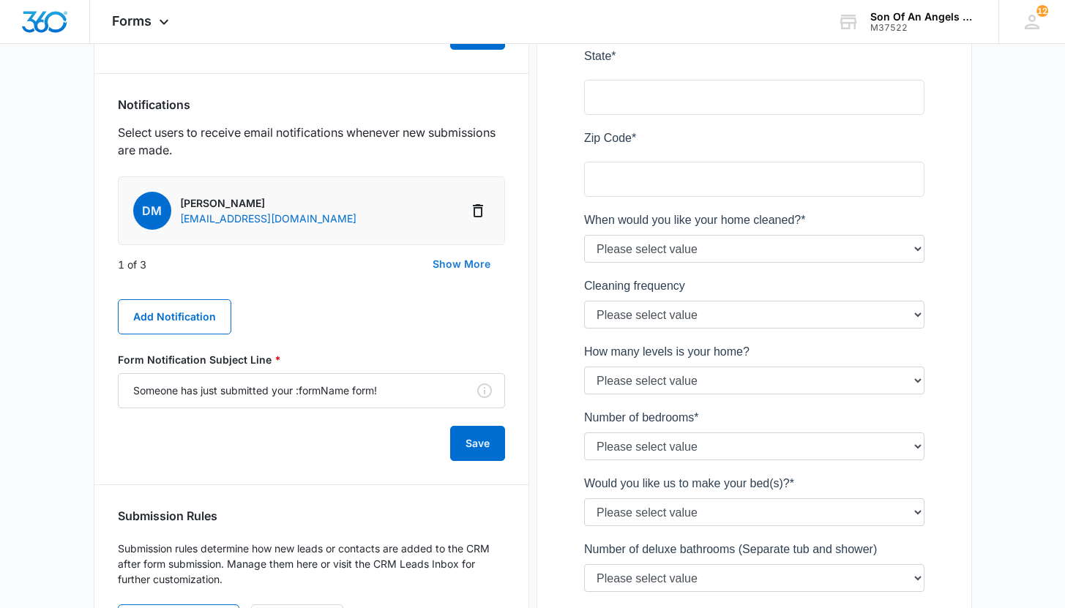
click at [451, 266] on button "Show More" at bounding box center [461, 264] width 87 height 35
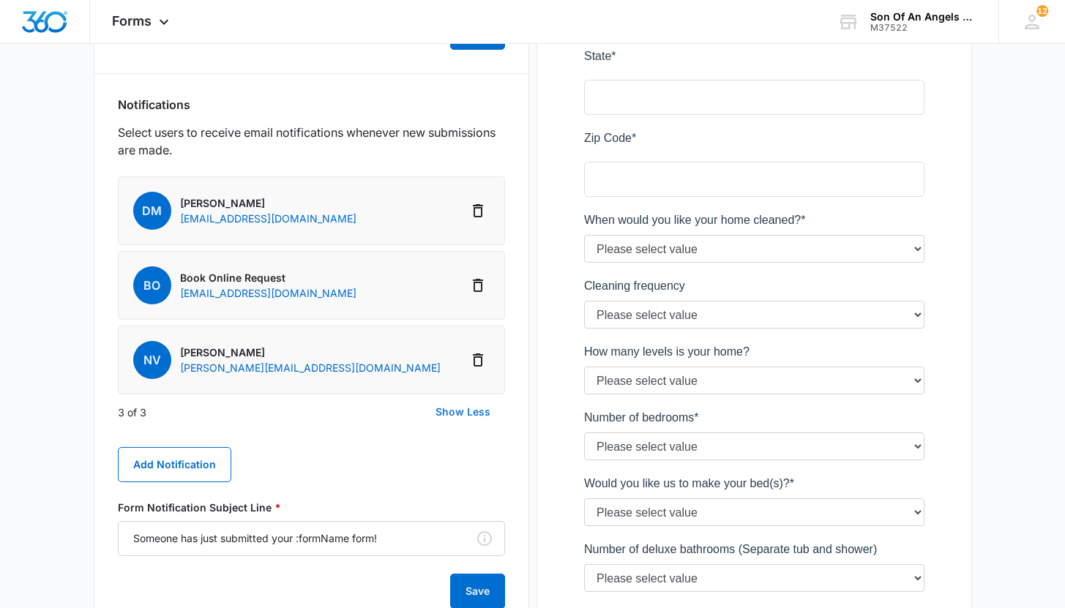
scroll to position [0, 0]
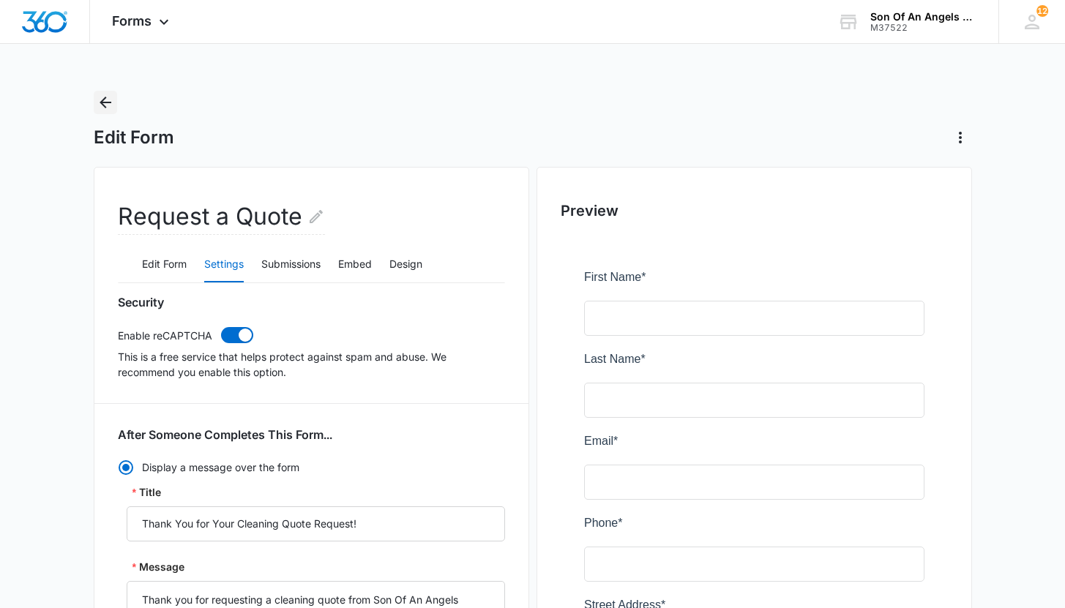
click at [98, 103] on icon "Back" at bounding box center [106, 103] width 18 height 18
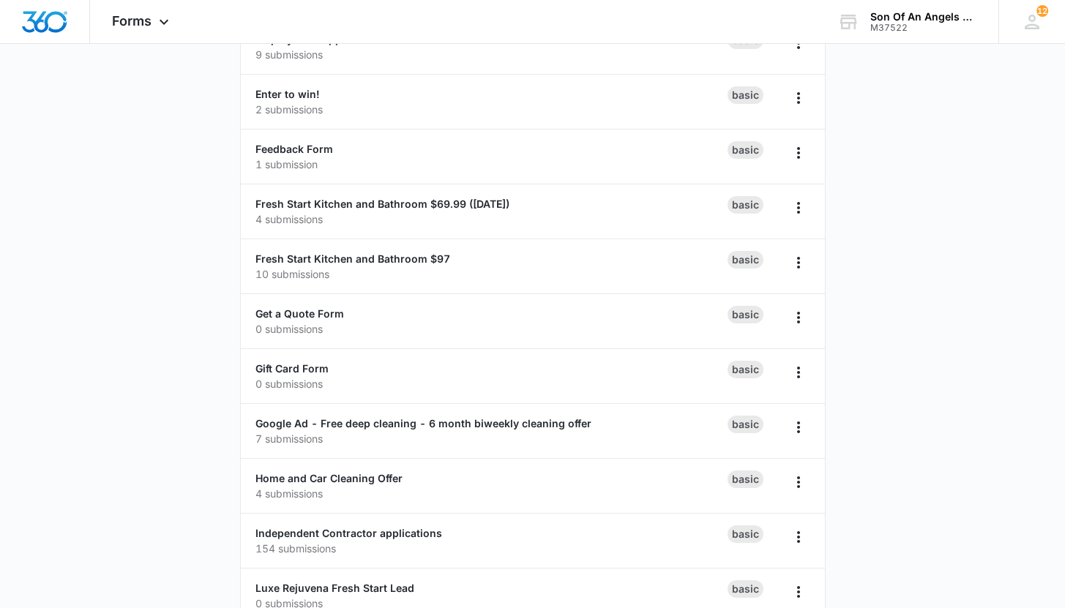
scroll to position [801, 0]
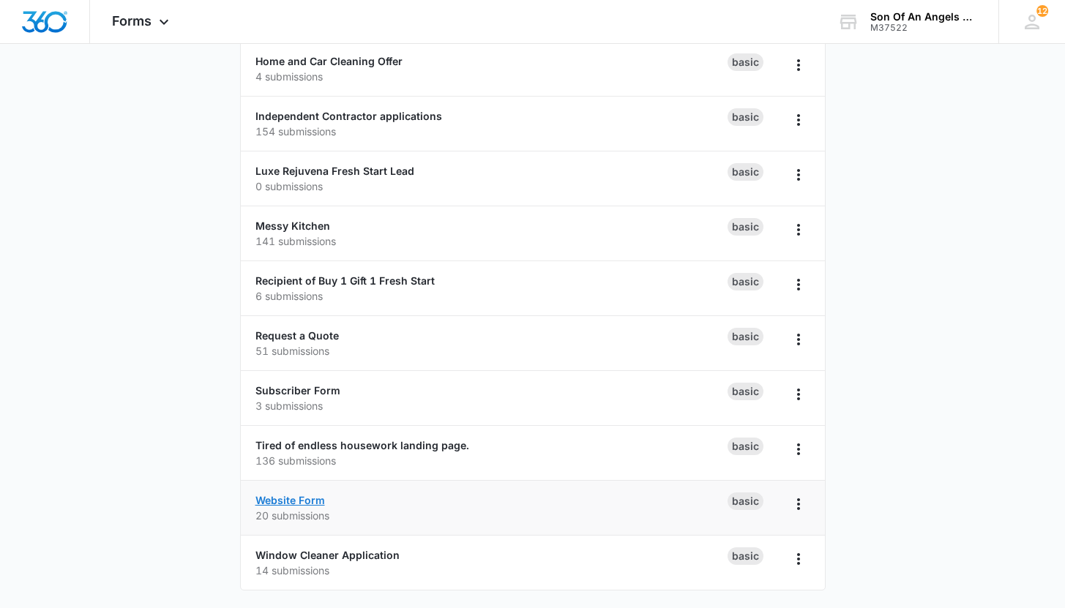
click at [305, 498] on link "Website Form" at bounding box center [291, 500] width 70 height 12
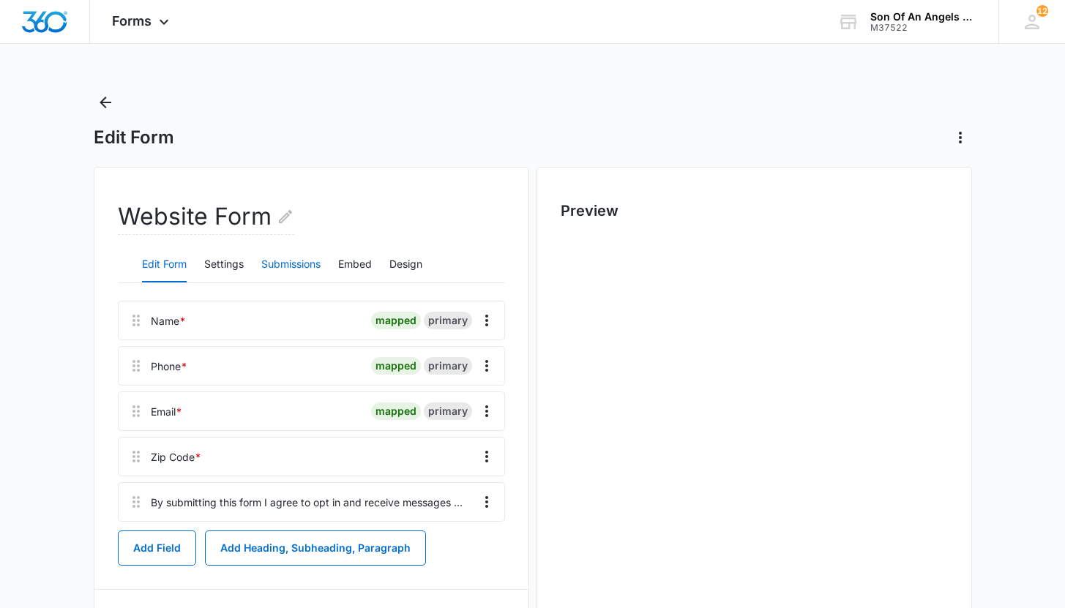
click at [303, 263] on button "Submissions" at bounding box center [290, 264] width 59 height 35
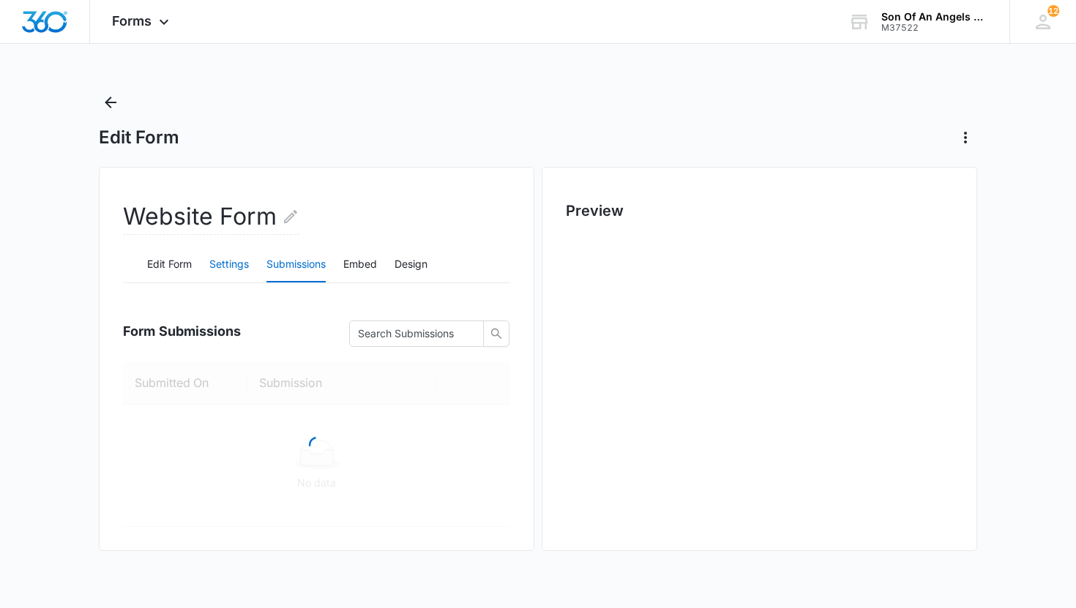
click at [234, 269] on button "Settings" at bounding box center [229, 264] width 40 height 35
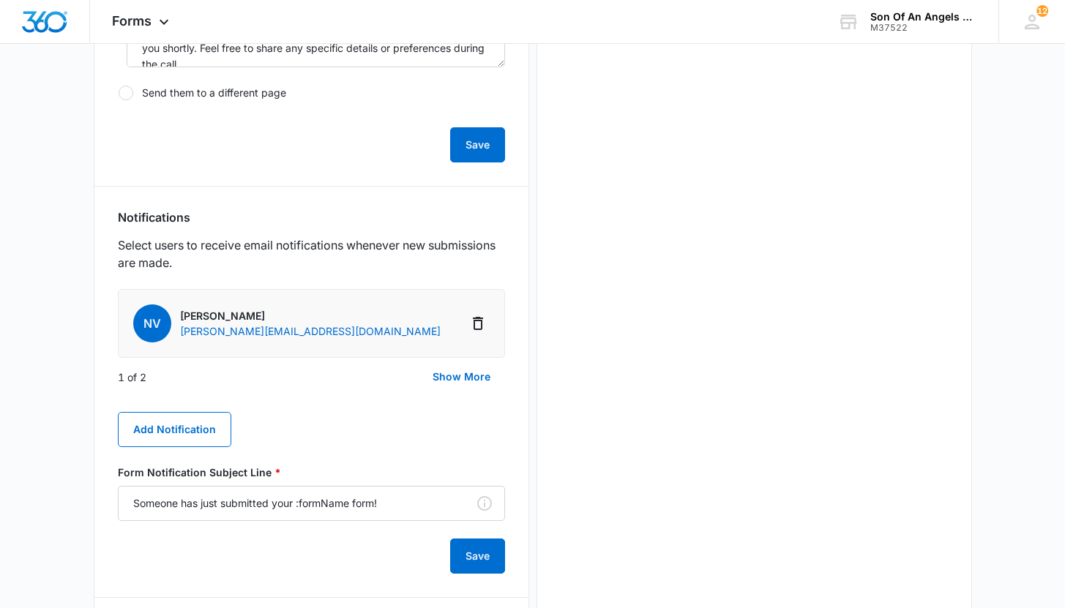
scroll to position [514, 0]
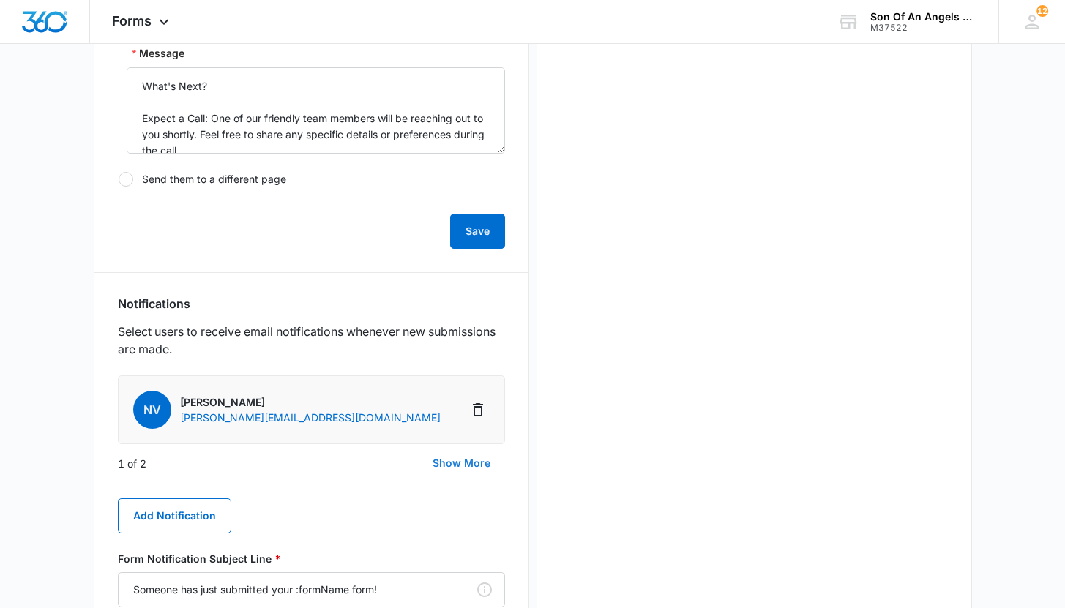
click at [461, 469] on button "Show More" at bounding box center [461, 463] width 87 height 35
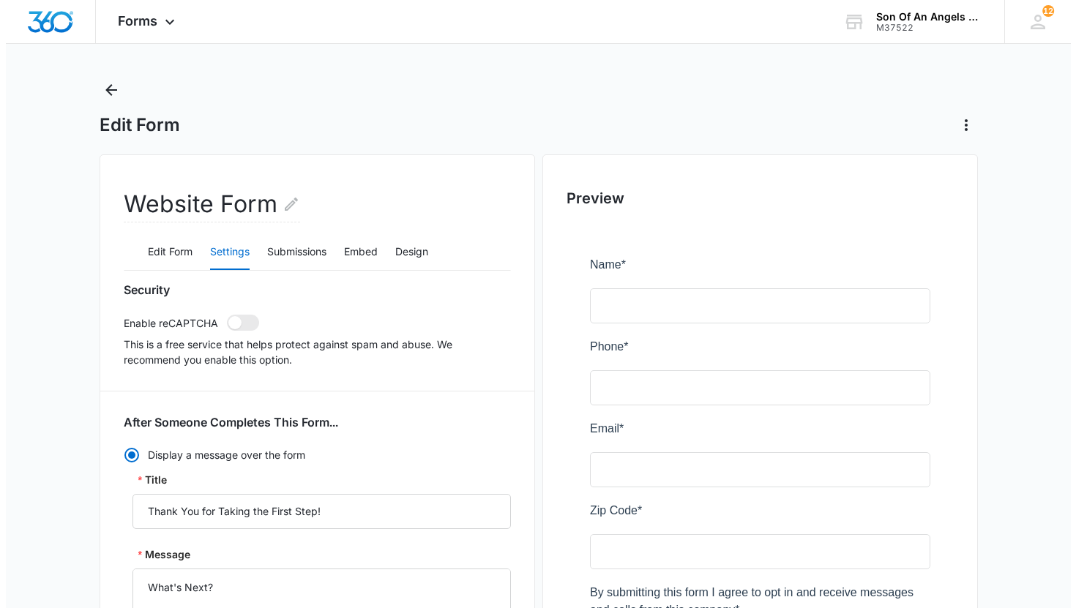
scroll to position [0, 0]
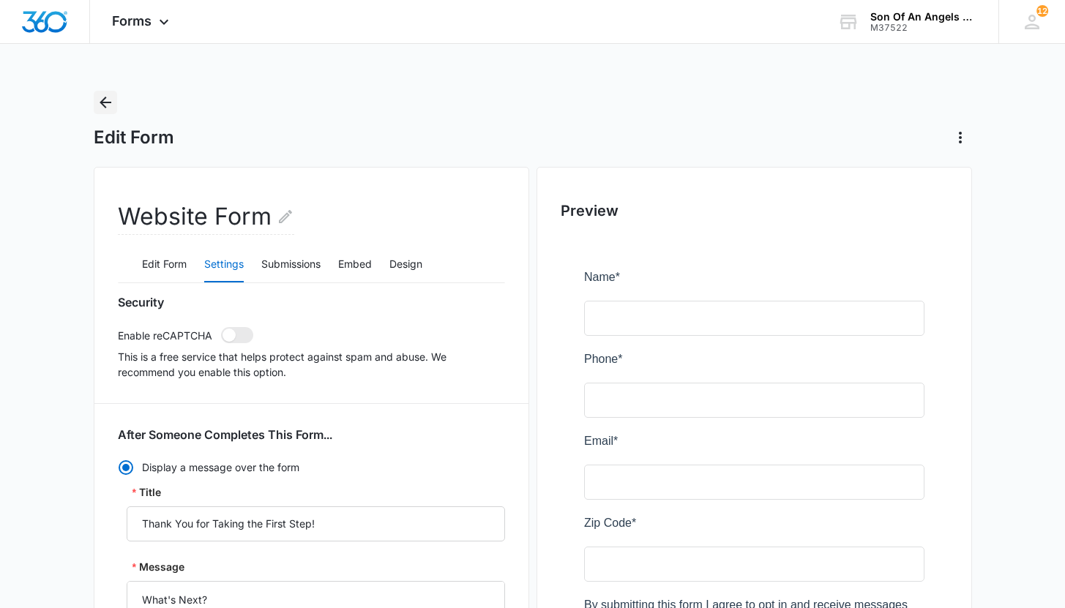
click at [100, 95] on icon "Back" at bounding box center [106, 103] width 18 height 18
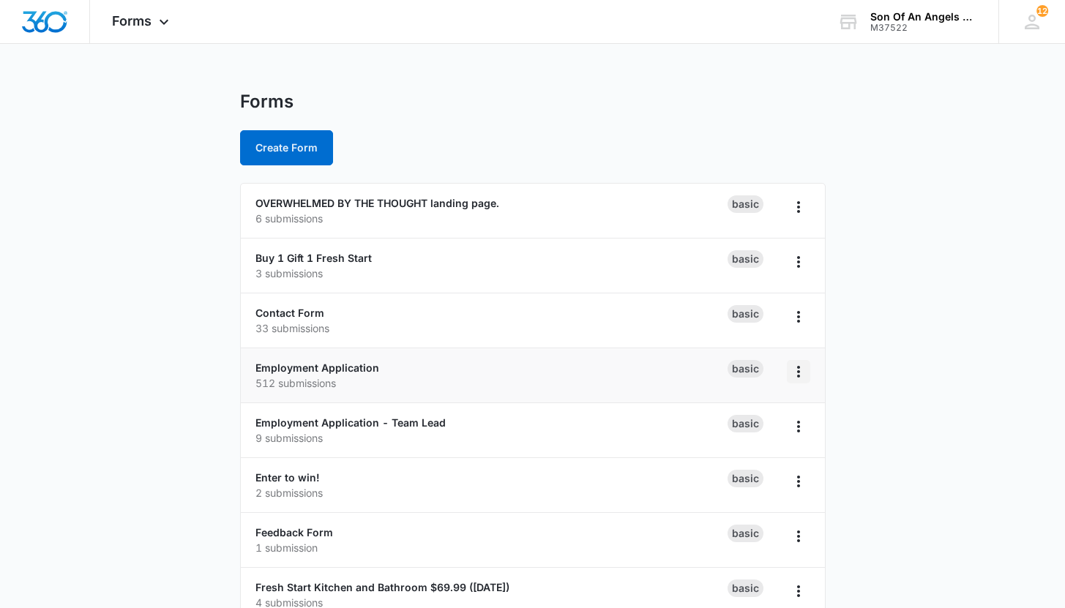
click at [803, 377] on icon "Overflow Menu" at bounding box center [799, 372] width 18 height 18
click at [349, 368] on link "Employment Application" at bounding box center [318, 368] width 124 height 12
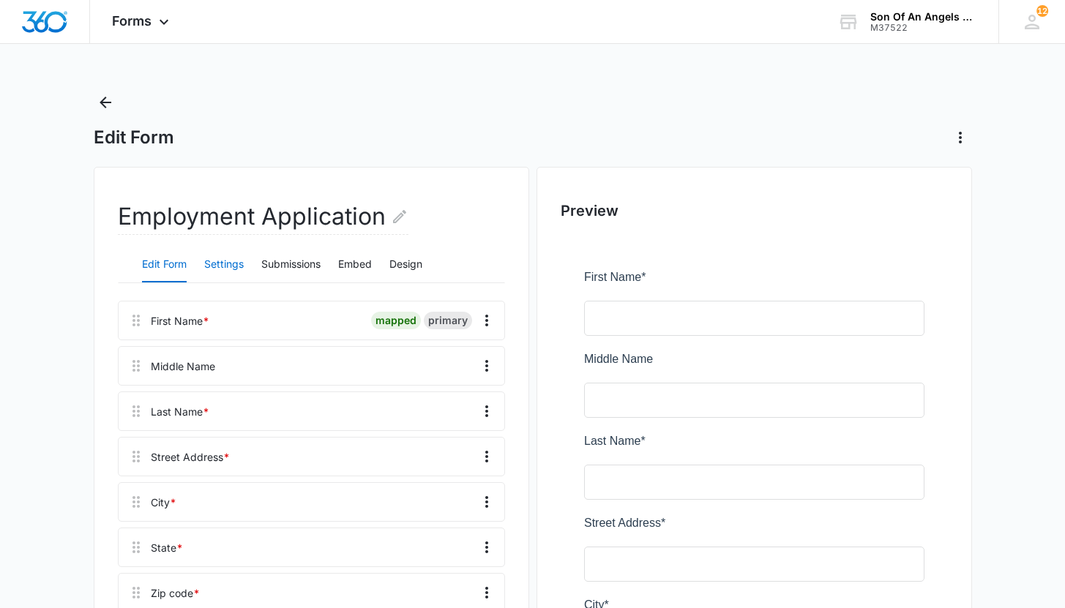
click at [205, 260] on button "Settings" at bounding box center [224, 264] width 40 height 35
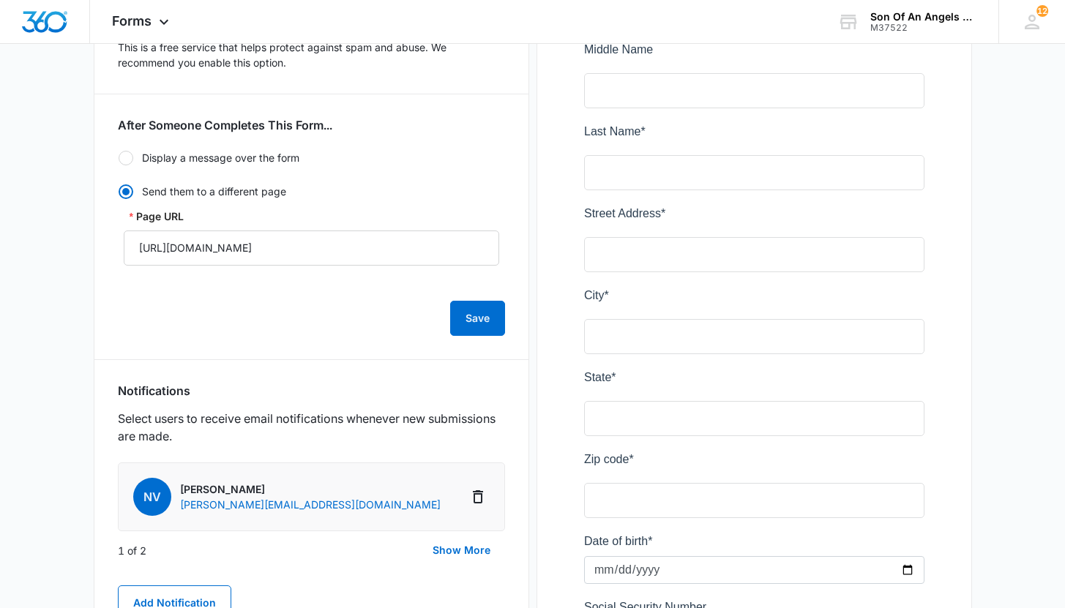
scroll to position [399, 0]
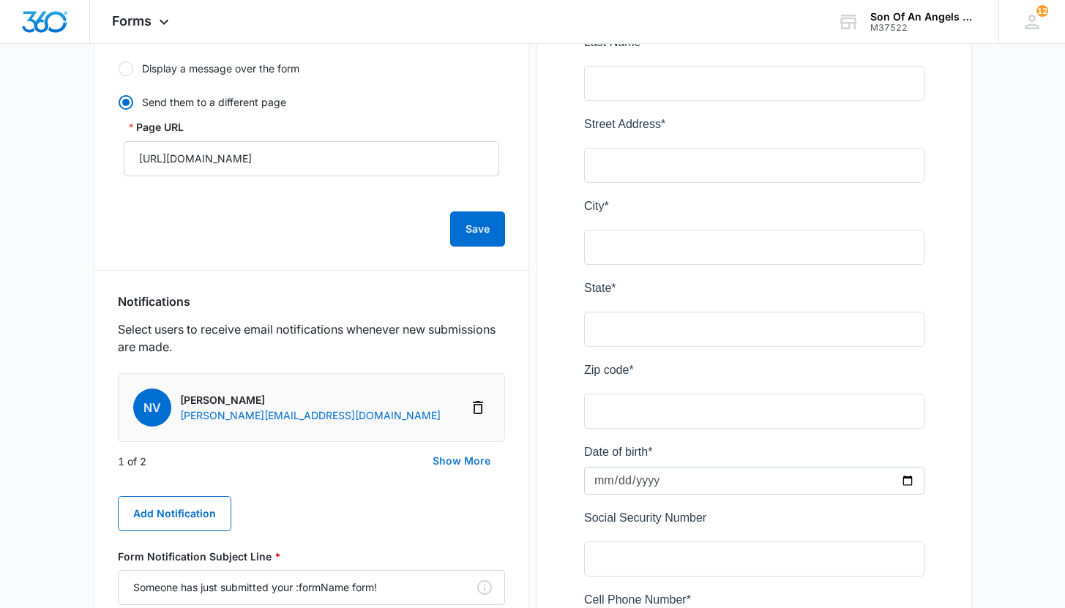
click at [456, 466] on button "Show More" at bounding box center [461, 461] width 87 height 35
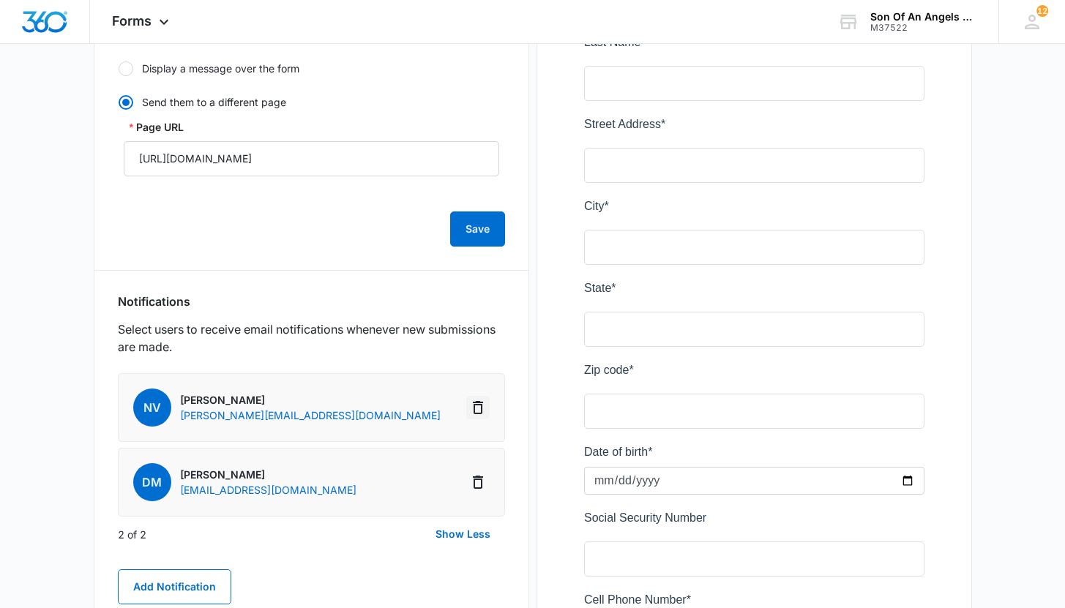
click at [480, 407] on icon "Delete Notification" at bounding box center [478, 408] width 18 height 18
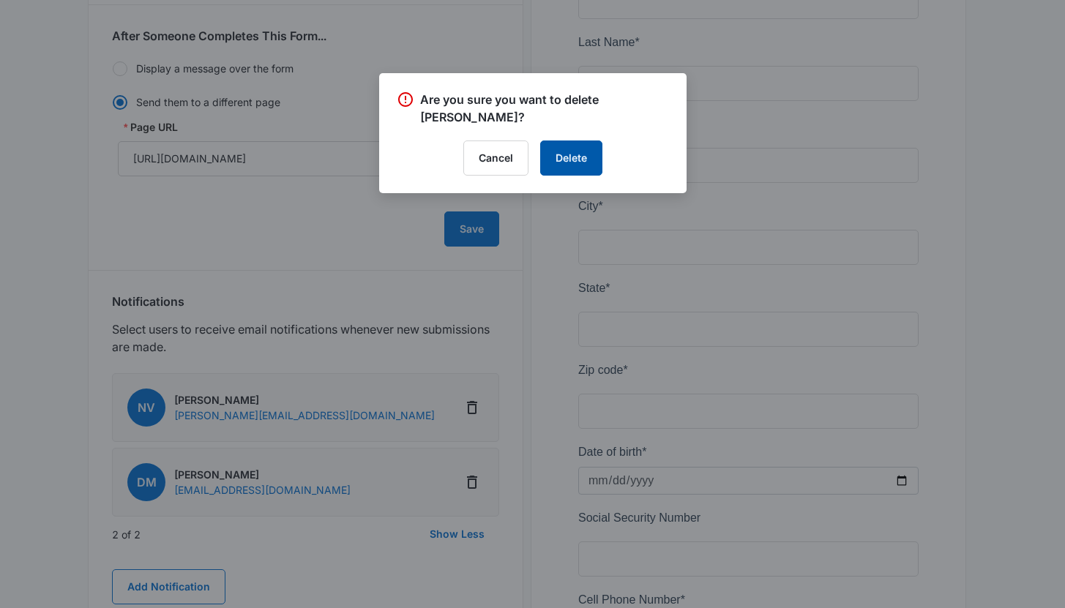
click at [579, 165] on button "Delete" at bounding box center [571, 158] width 62 height 35
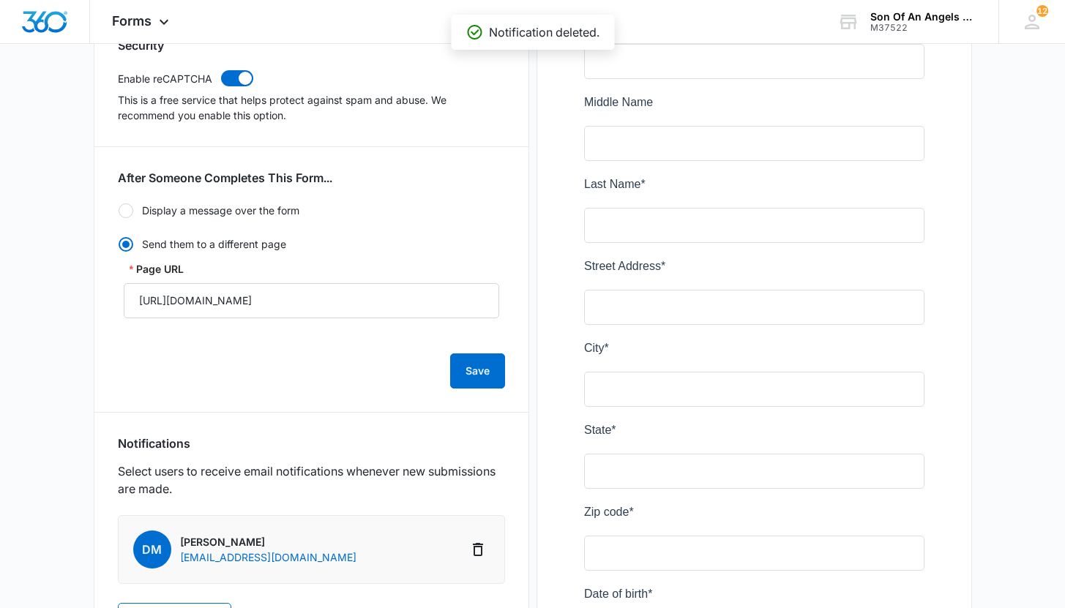
scroll to position [0, 0]
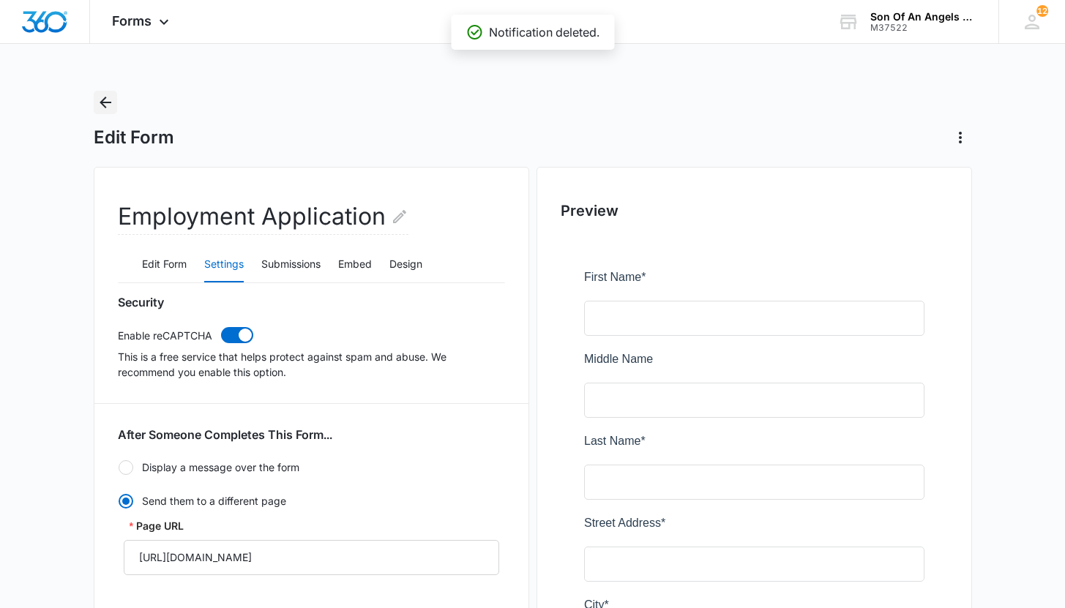
click at [106, 105] on icon "Back" at bounding box center [106, 103] width 18 height 18
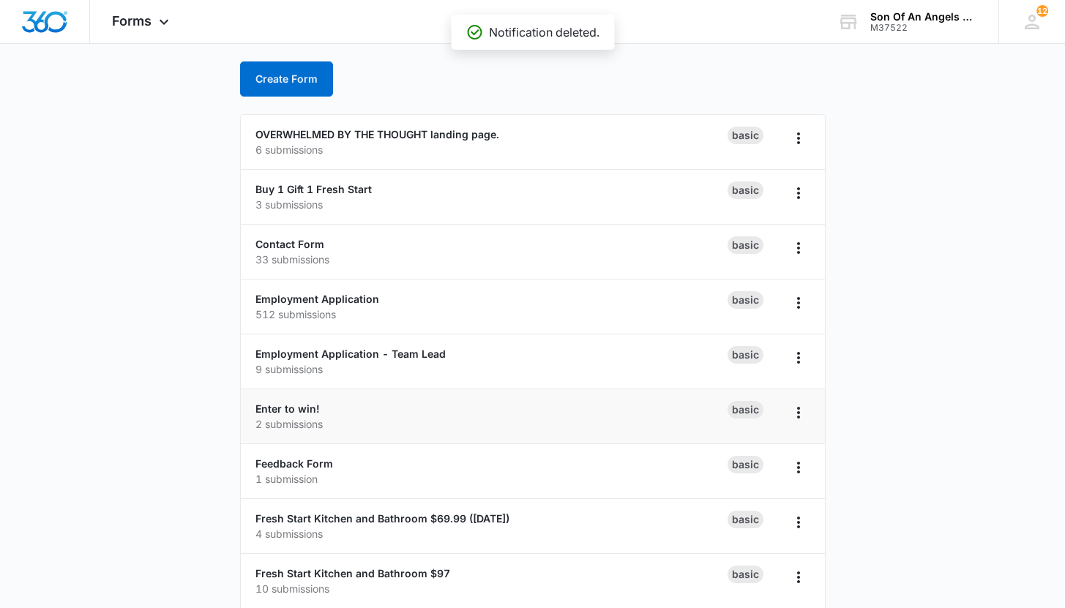
scroll to position [15, 0]
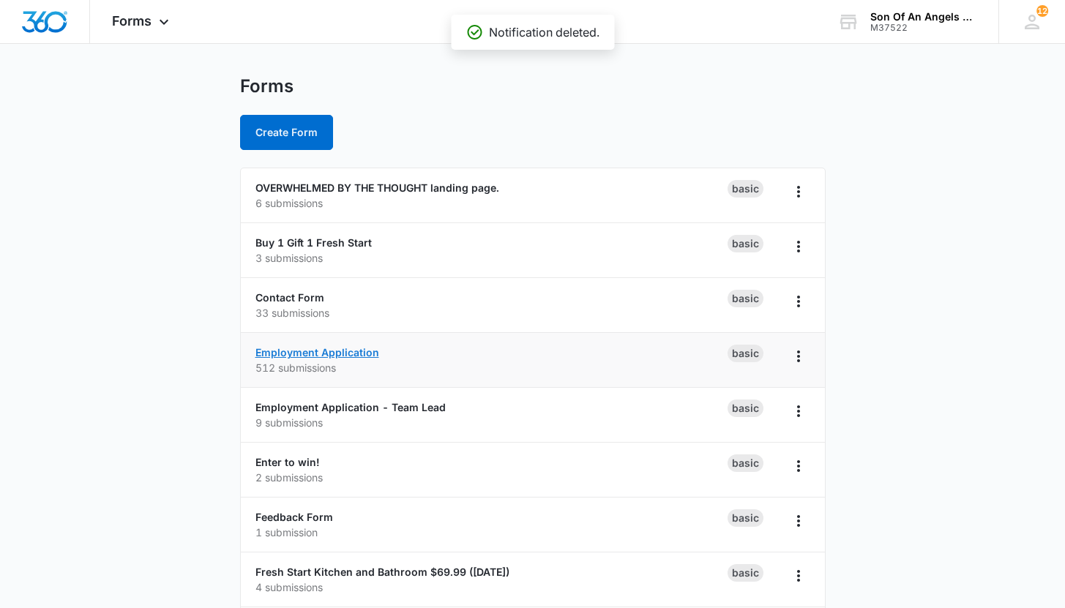
click at [324, 357] on link "Employment Application" at bounding box center [318, 352] width 124 height 12
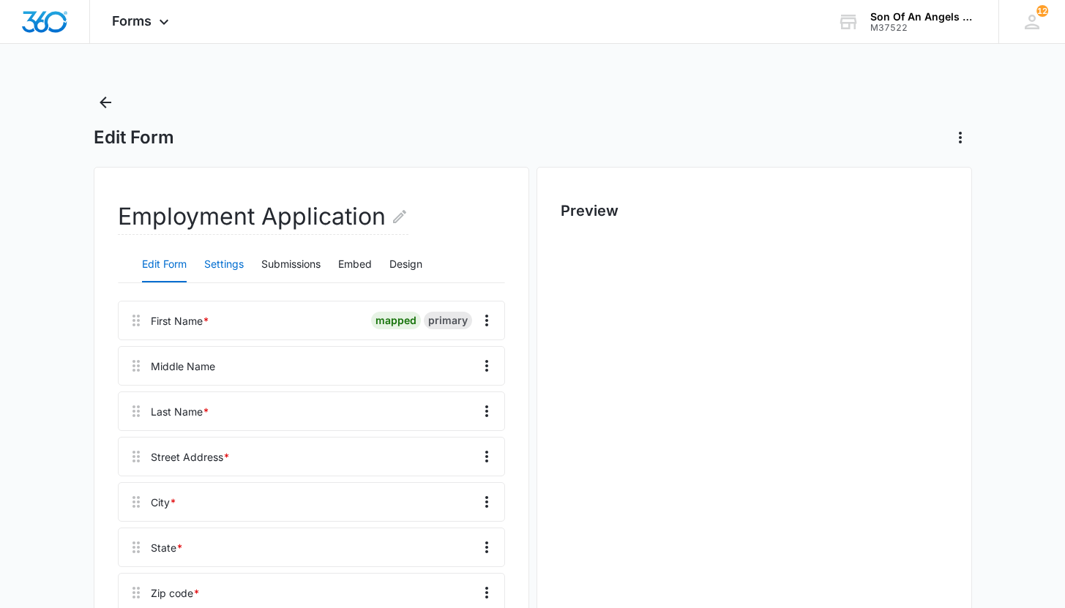
click at [226, 267] on button "Settings" at bounding box center [224, 264] width 40 height 35
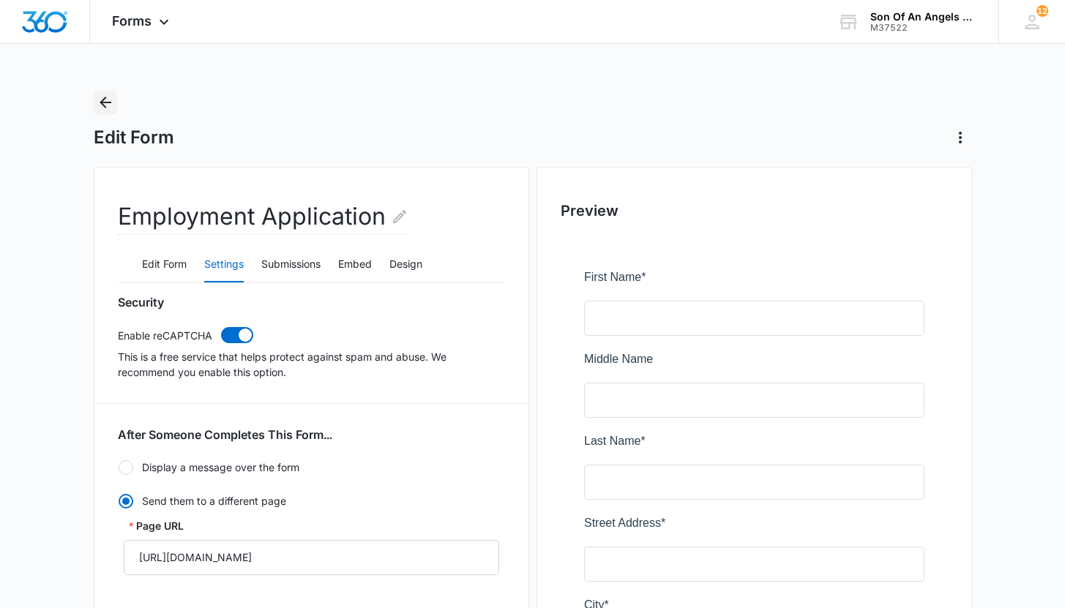
click at [100, 96] on icon "Back" at bounding box center [106, 103] width 18 height 18
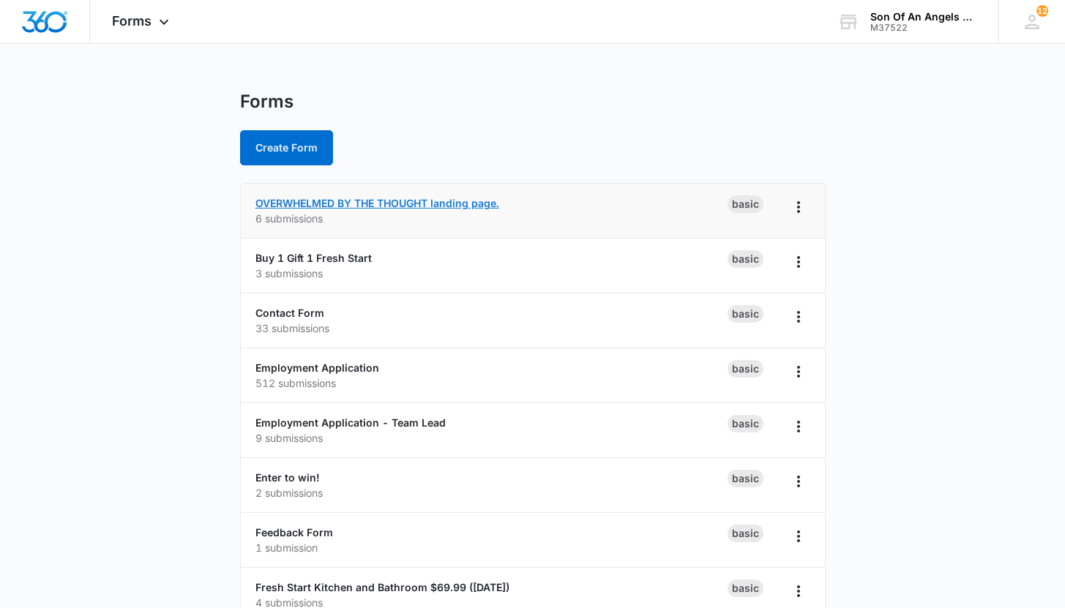
click at [335, 198] on link "OVERWHELMED BY THE THOUGHT landing page." at bounding box center [378, 203] width 244 height 12
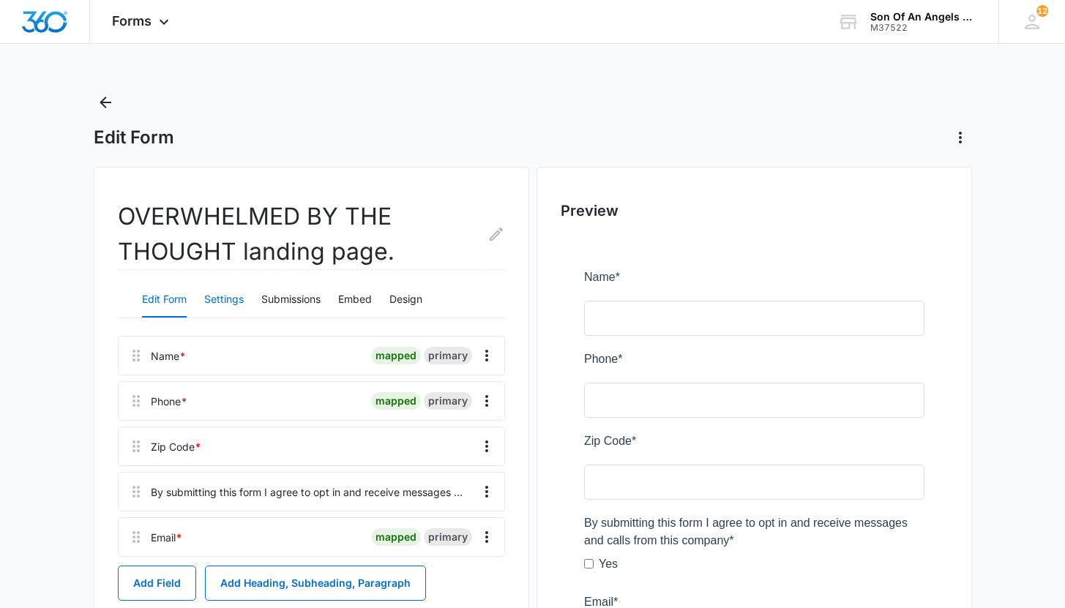
click at [217, 302] on button "Settings" at bounding box center [224, 300] width 40 height 35
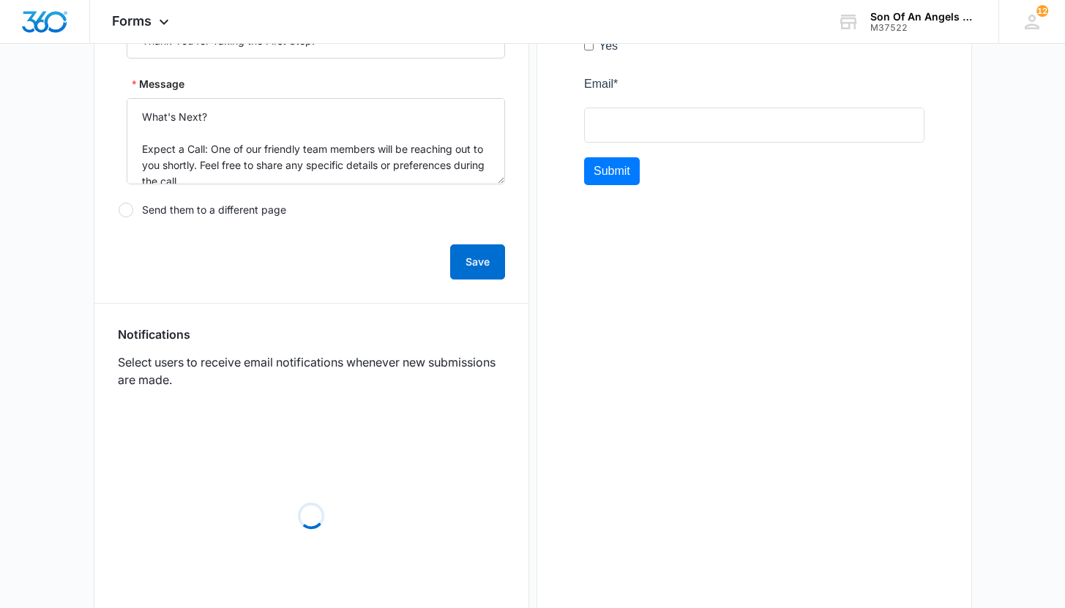
scroll to position [603, 0]
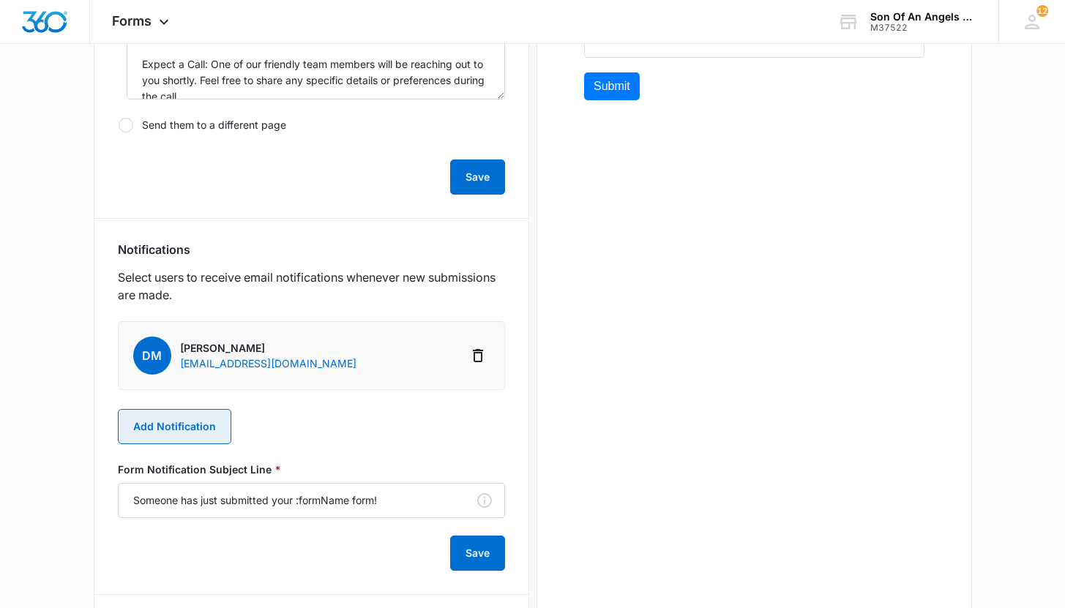
click at [198, 431] on button "Add Notification" at bounding box center [174, 426] width 113 height 35
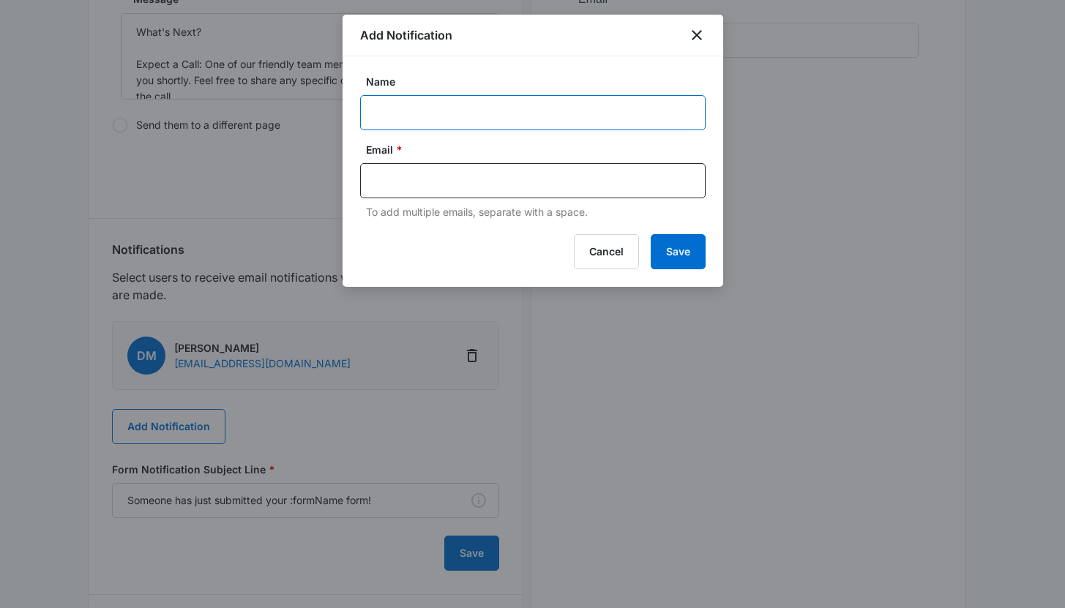
click at [438, 116] on input "Name" at bounding box center [533, 112] width 346 height 35
type input "[PERSON_NAME]"
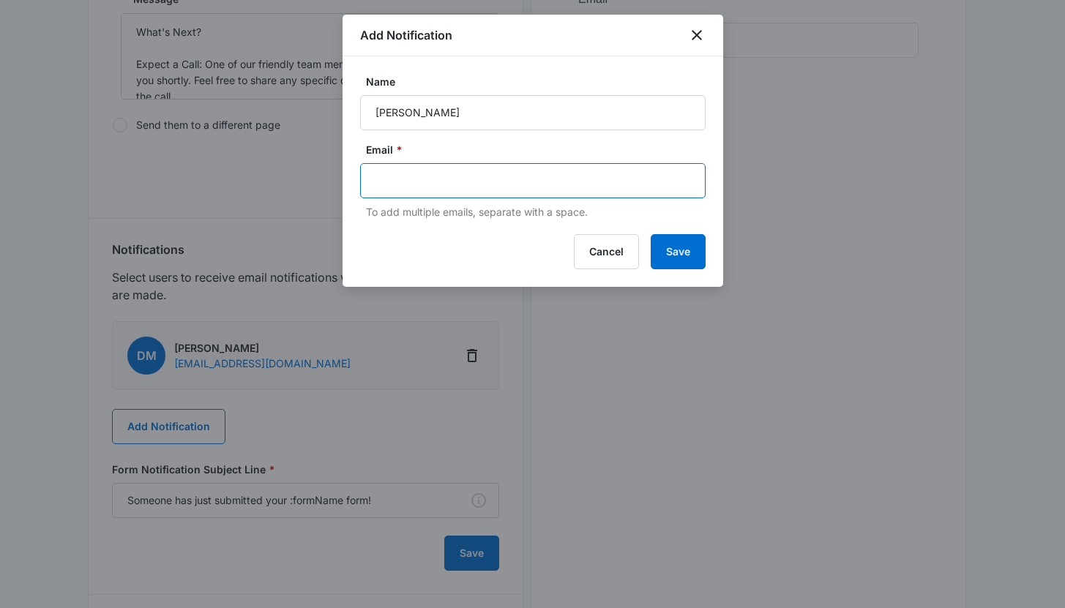
click at [445, 190] on input "text" at bounding box center [535, 181] width 318 height 22
type input "[PERSON_NAME][EMAIL_ADDRESS][DOMAIN_NAME]"
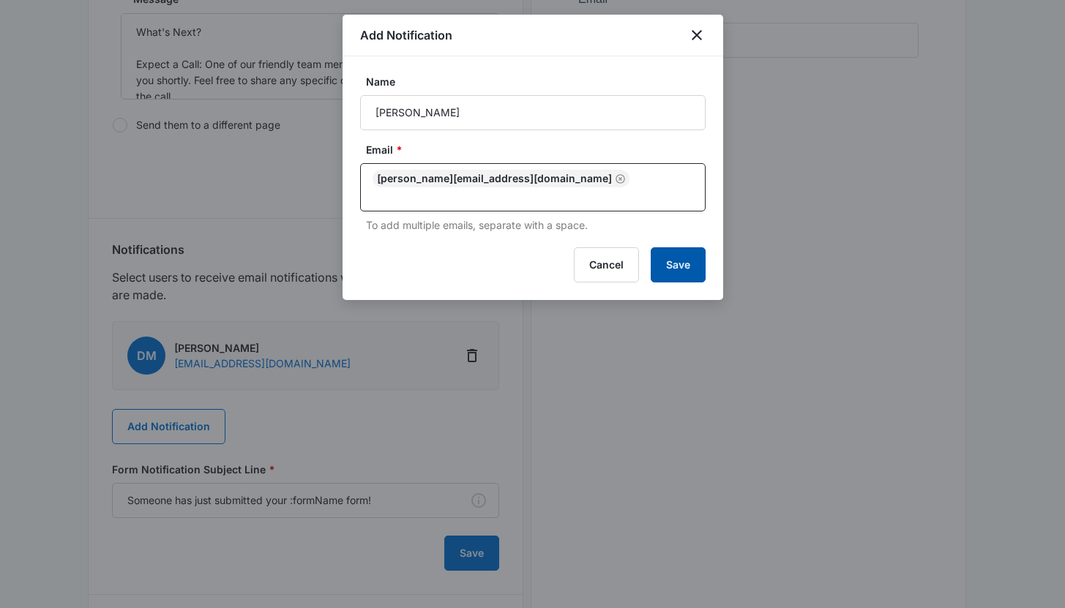
click at [669, 249] on button "Save" at bounding box center [678, 264] width 55 height 35
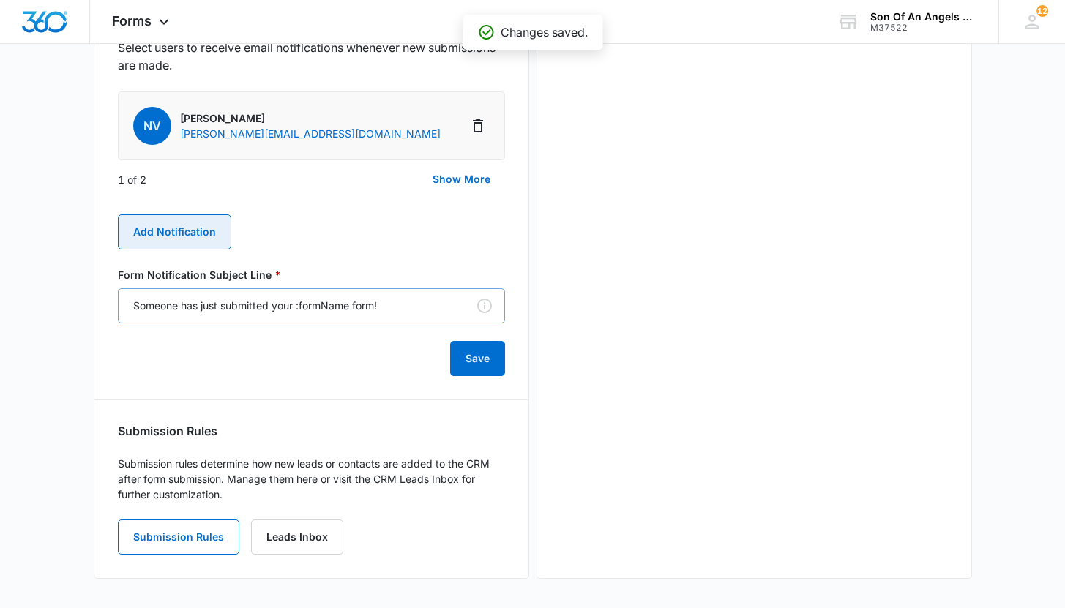
scroll to position [0, 0]
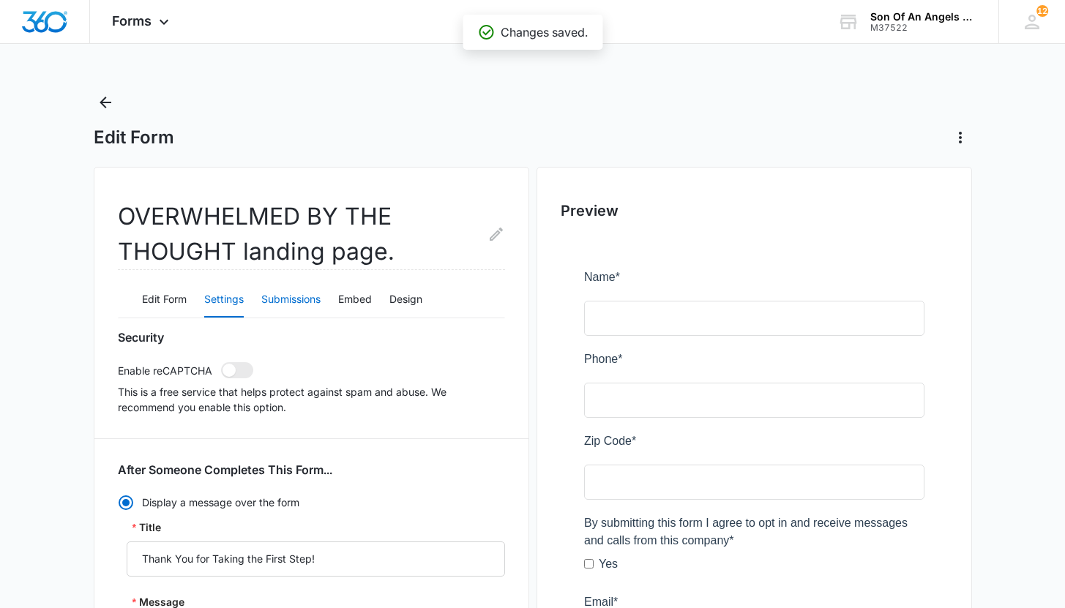
click at [269, 307] on button "Submissions" at bounding box center [290, 300] width 59 height 35
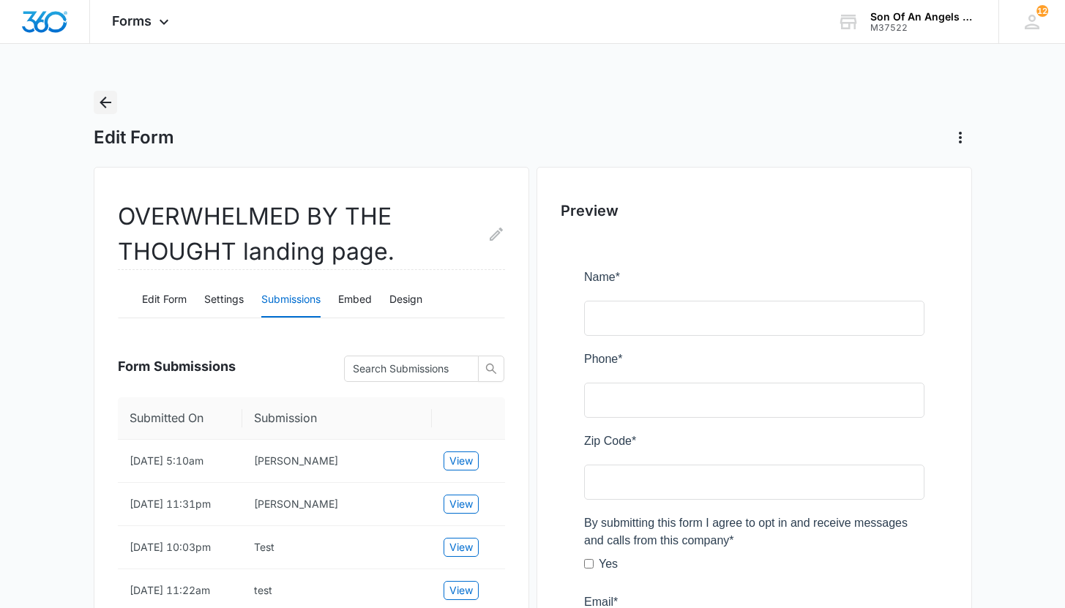
click at [105, 92] on button "Back" at bounding box center [105, 102] width 23 height 23
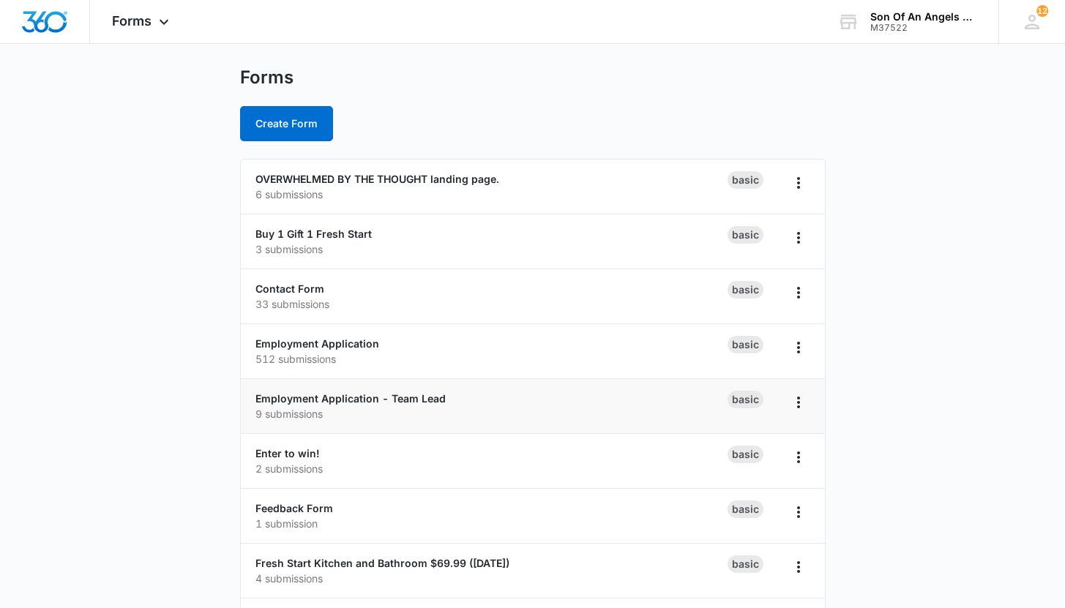
scroll to position [26, 0]
click at [310, 400] on link "Employment Application - Team Lead" at bounding box center [351, 397] width 190 height 12
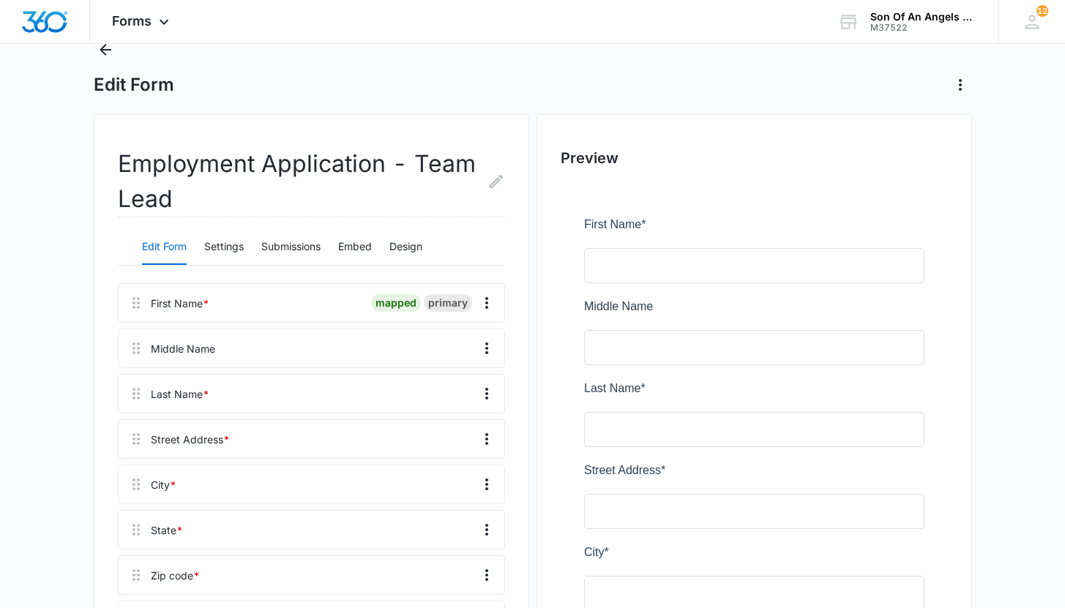
scroll to position [2, 0]
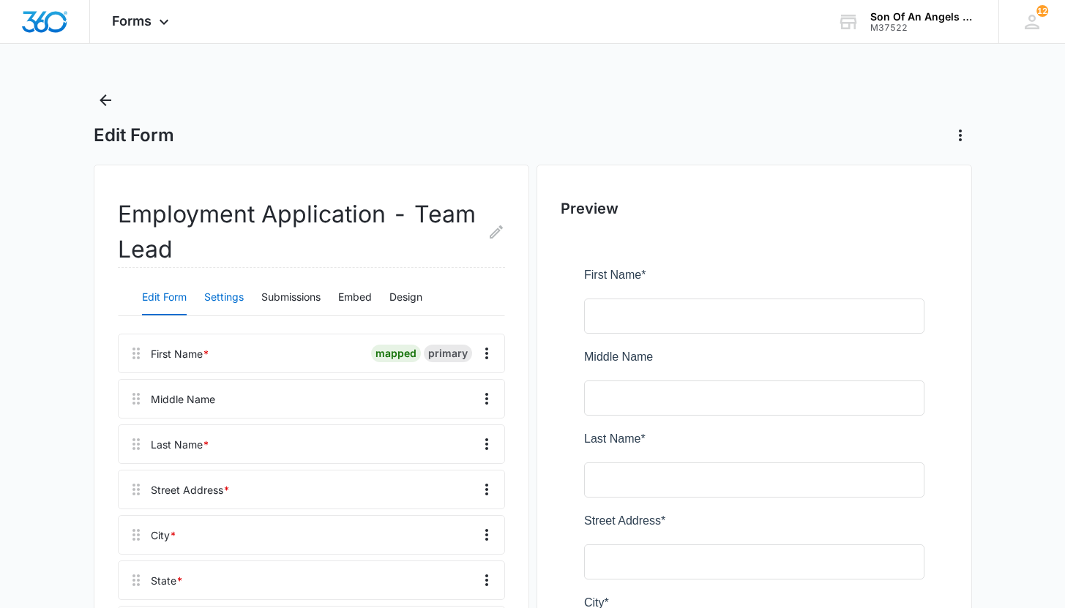
click at [215, 291] on button "Settings" at bounding box center [224, 297] width 40 height 35
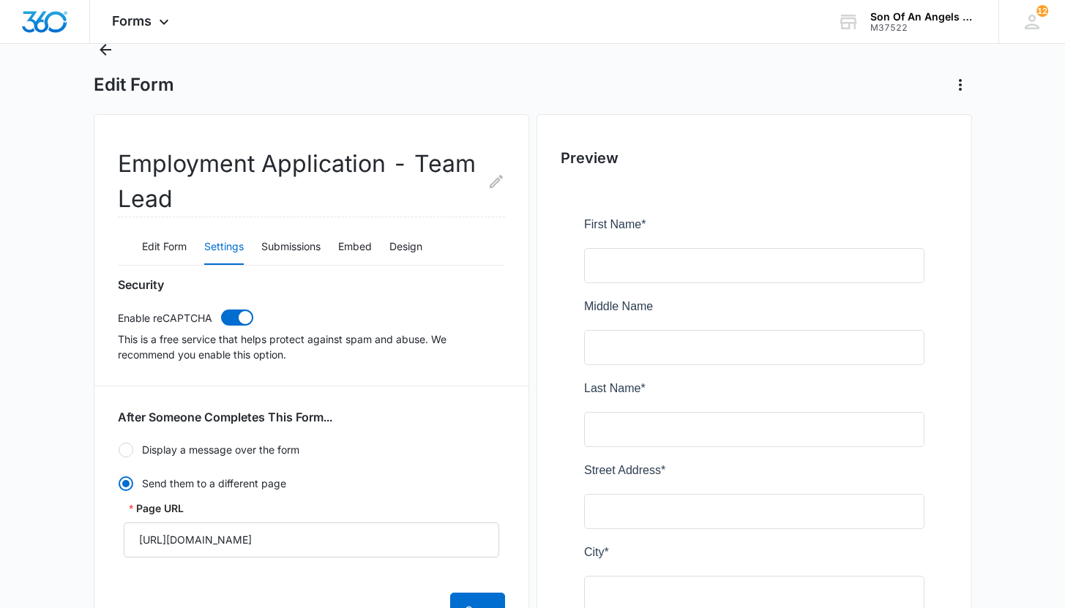
scroll to position [0, 0]
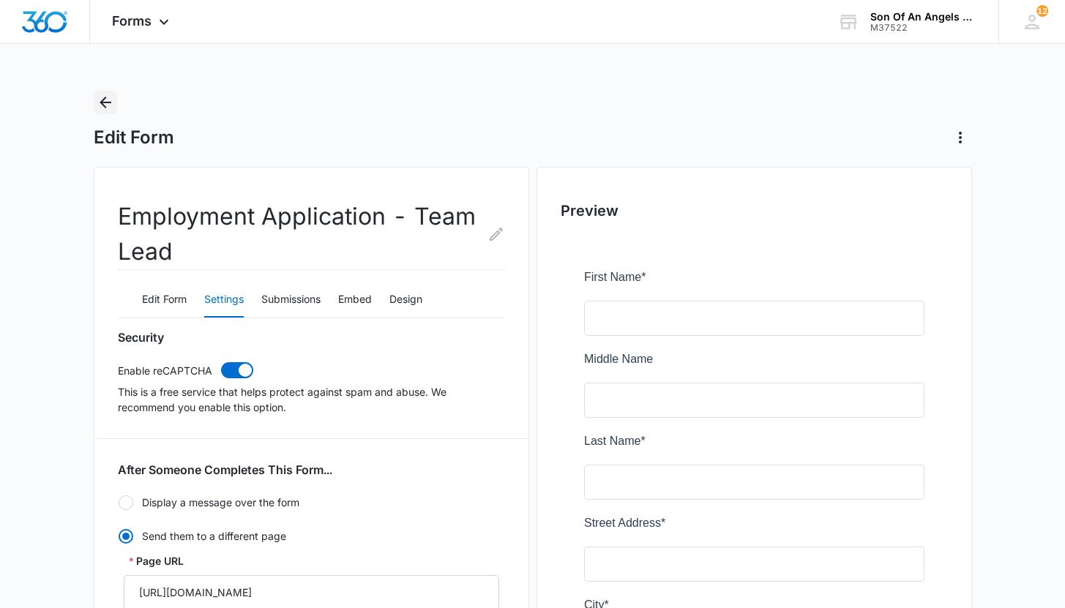
click at [109, 110] on icon "Back" at bounding box center [106, 103] width 18 height 18
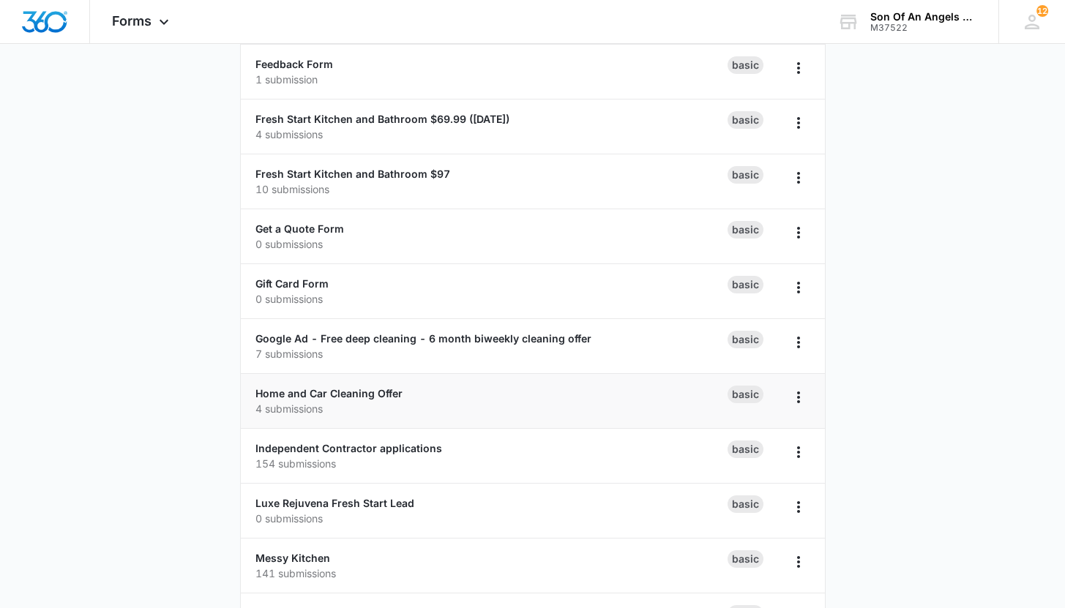
scroll to position [479, 0]
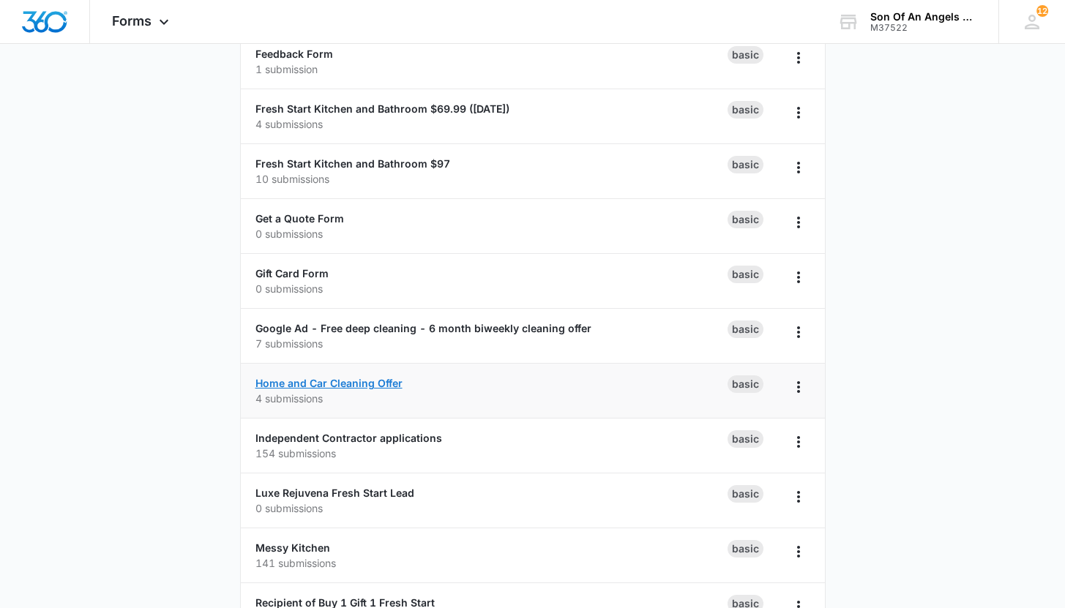
click at [332, 381] on link "Home and Car Cleaning Offer" at bounding box center [329, 383] width 147 height 12
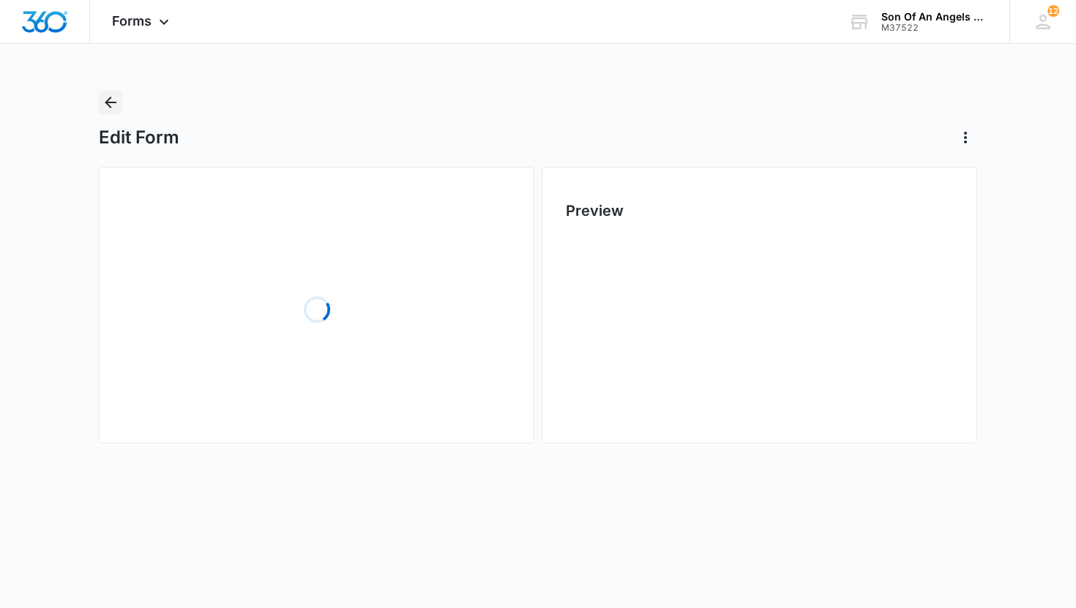
click at [118, 104] on icon "Back" at bounding box center [111, 103] width 18 height 18
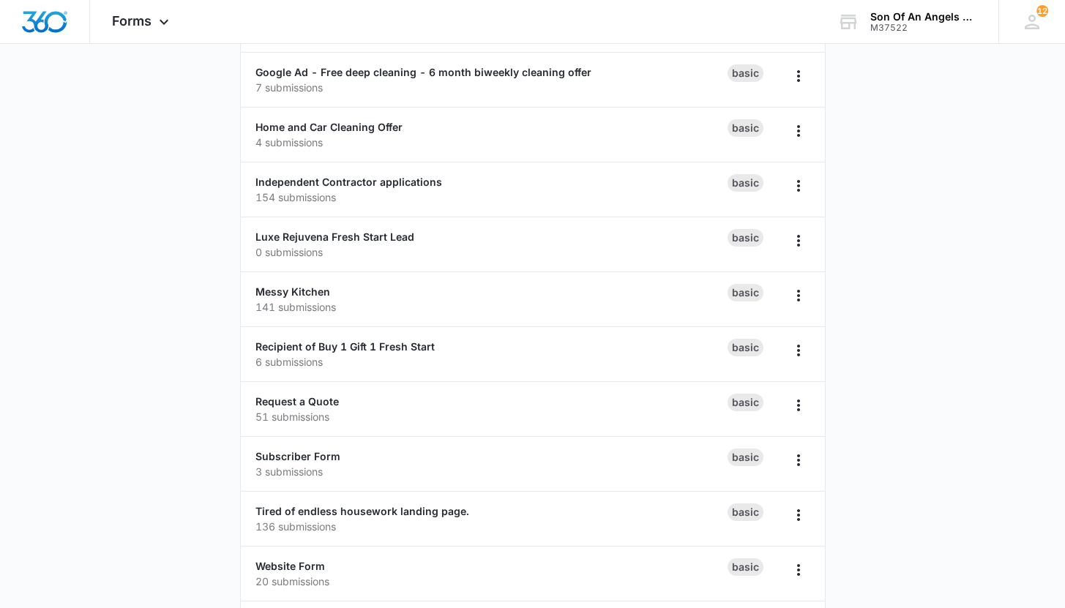
scroll to position [795, 0]
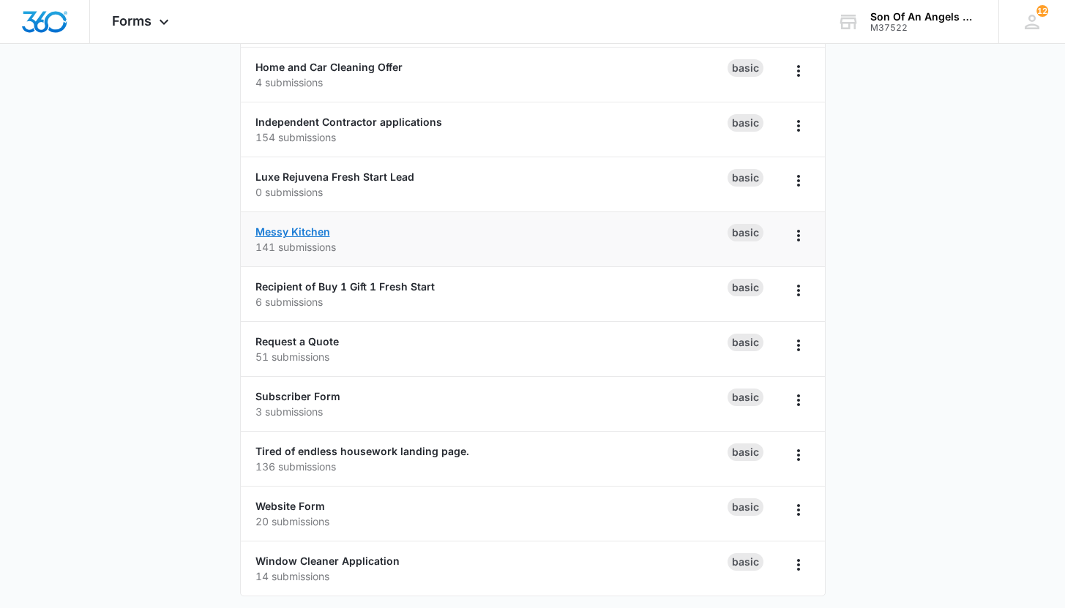
click at [294, 228] on link "Messy Kitchen" at bounding box center [293, 232] width 75 height 12
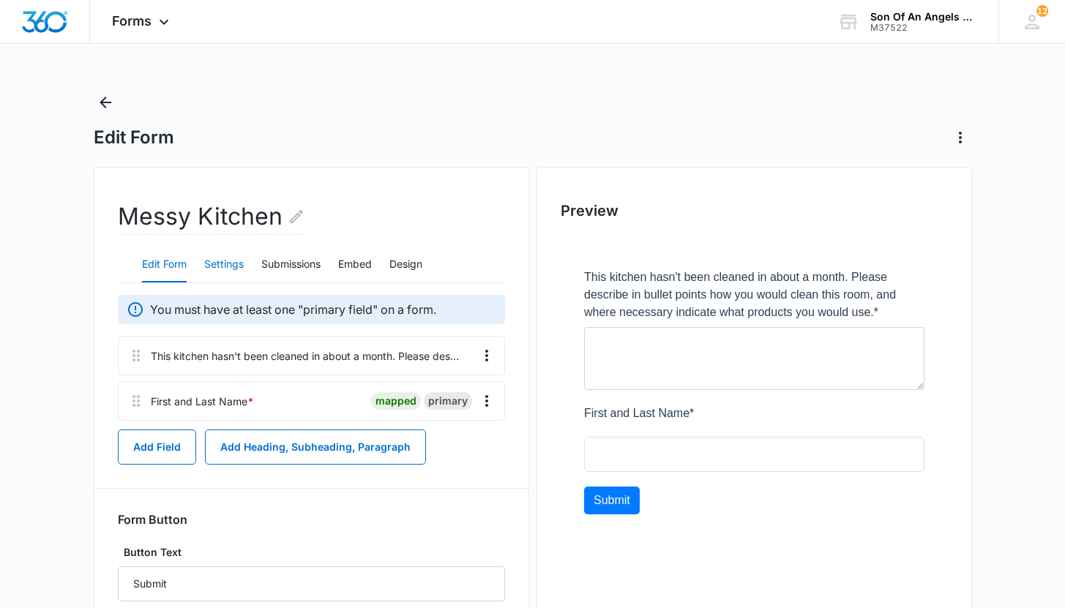
click at [232, 275] on button "Settings" at bounding box center [224, 264] width 40 height 35
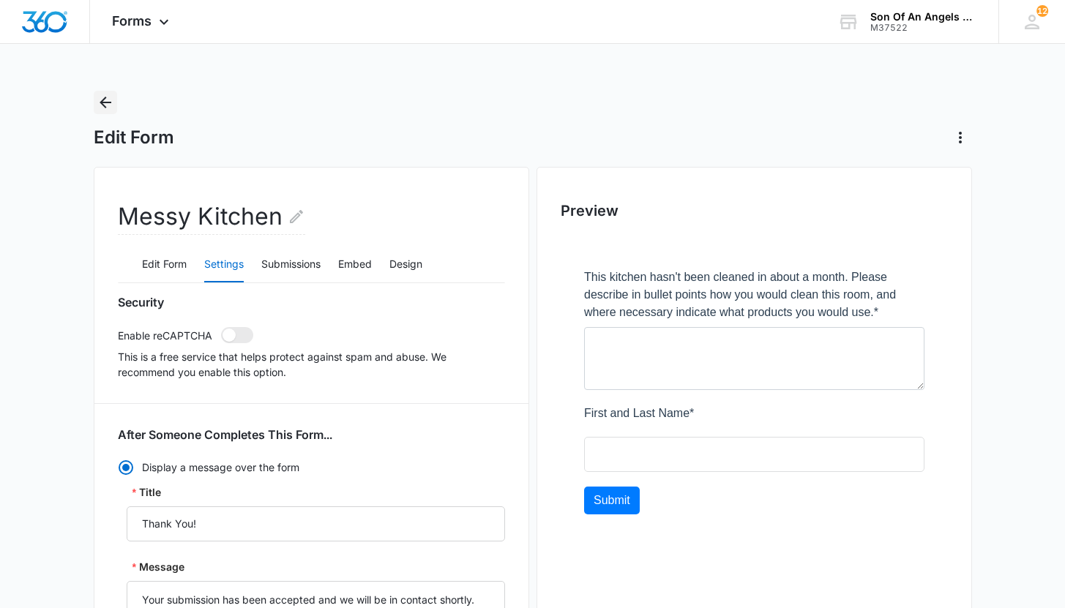
click at [100, 101] on icon "Back" at bounding box center [106, 103] width 18 height 18
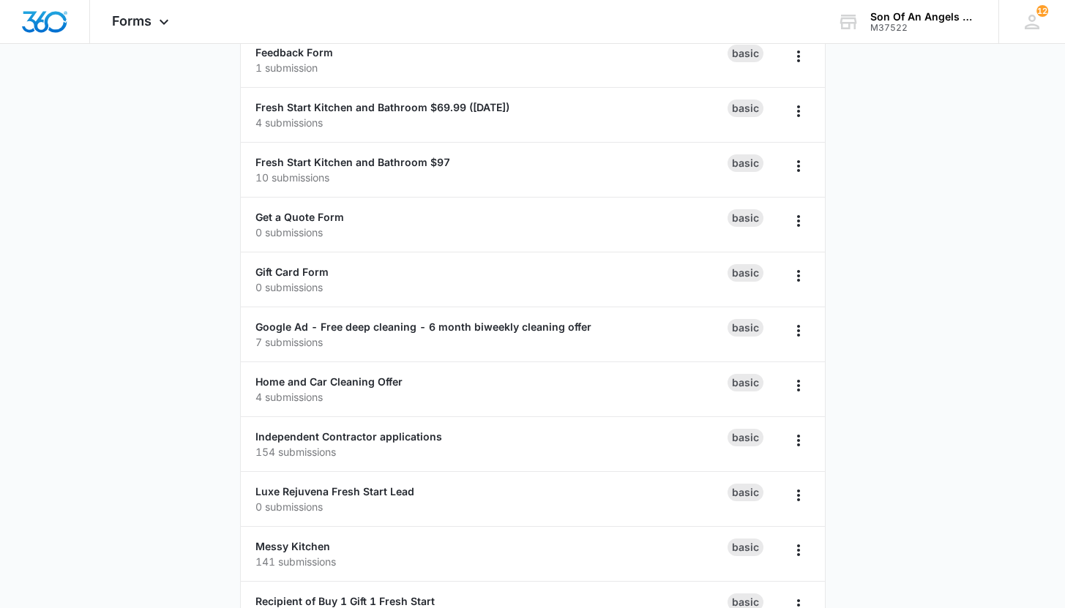
scroll to position [801, 0]
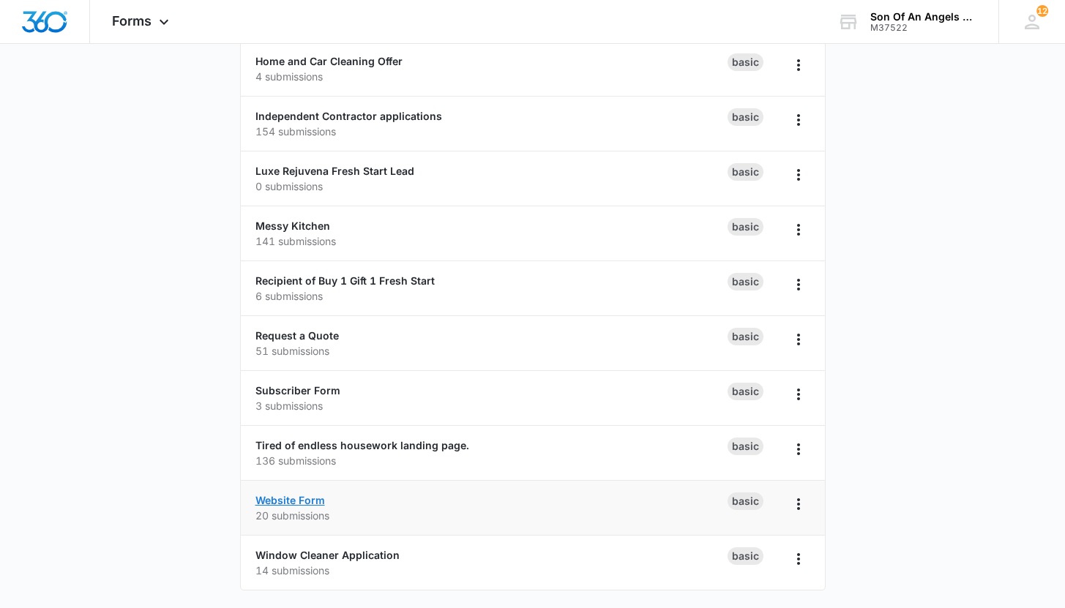
click at [307, 499] on link "Website Form" at bounding box center [291, 500] width 70 height 12
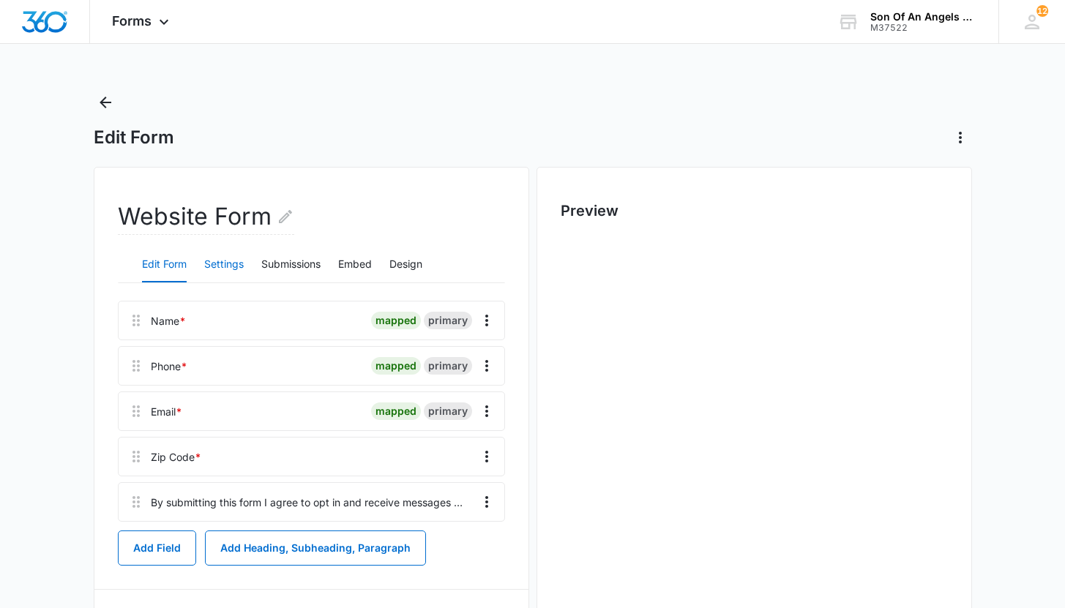
click at [239, 263] on button "Settings" at bounding box center [224, 264] width 40 height 35
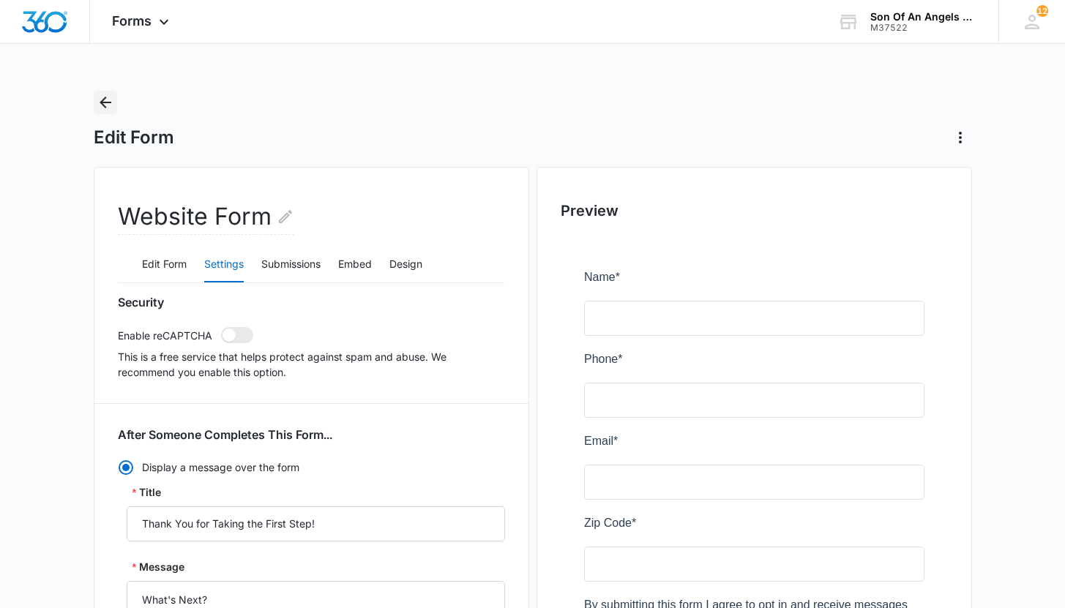
click at [103, 98] on icon "Back" at bounding box center [106, 103] width 18 height 18
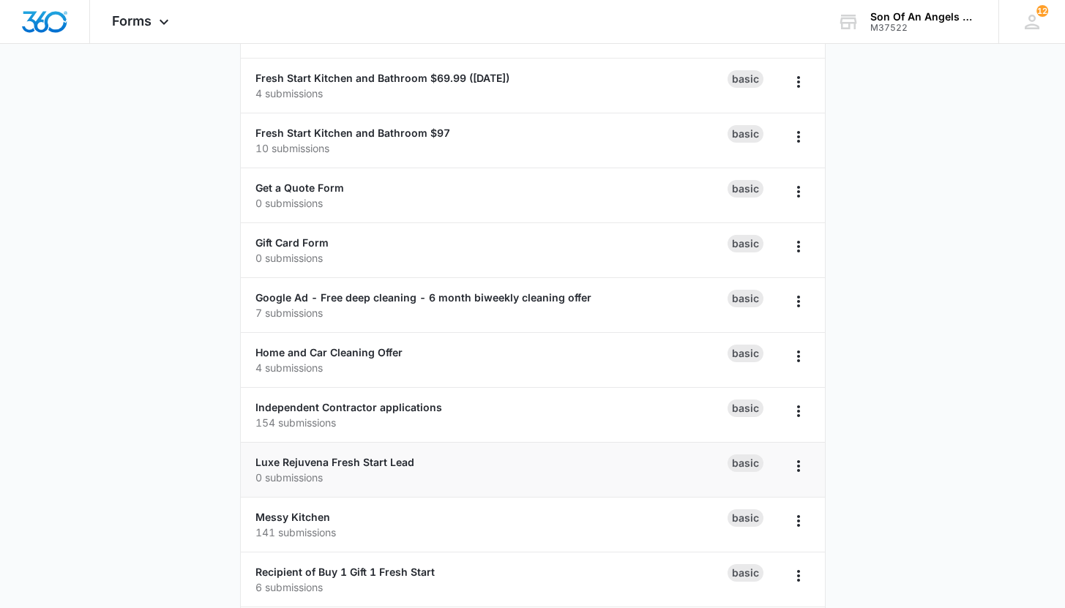
scroll to position [316, 0]
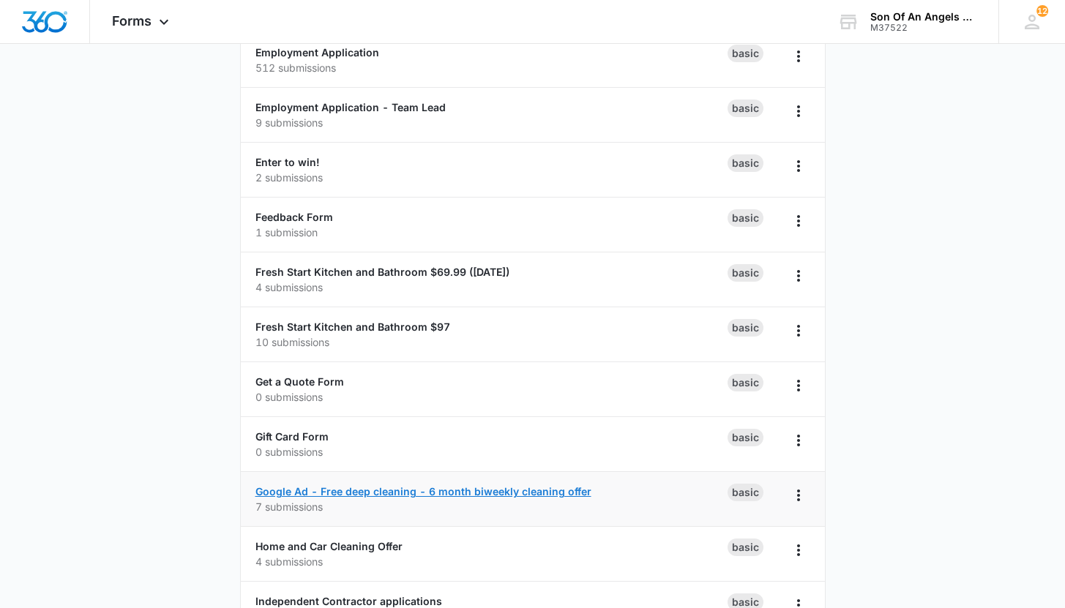
click at [379, 491] on link "Google Ad - Free deep cleaning - 6 month biweekly cleaning offer" at bounding box center [424, 491] width 336 height 12
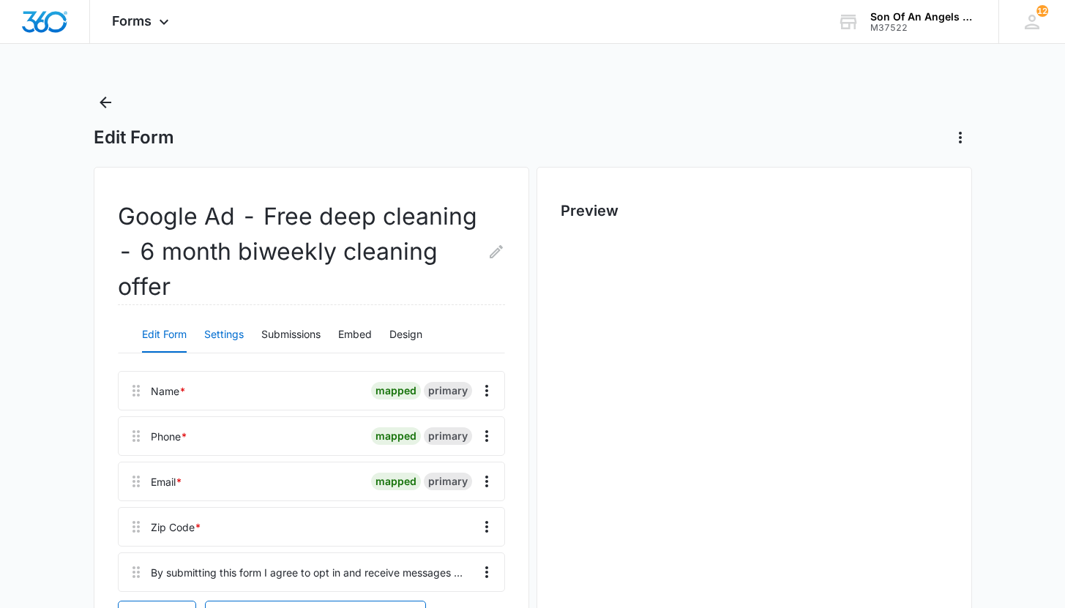
click at [206, 327] on button "Settings" at bounding box center [224, 335] width 40 height 35
